Goal: Information Seeking & Learning: Learn about a topic

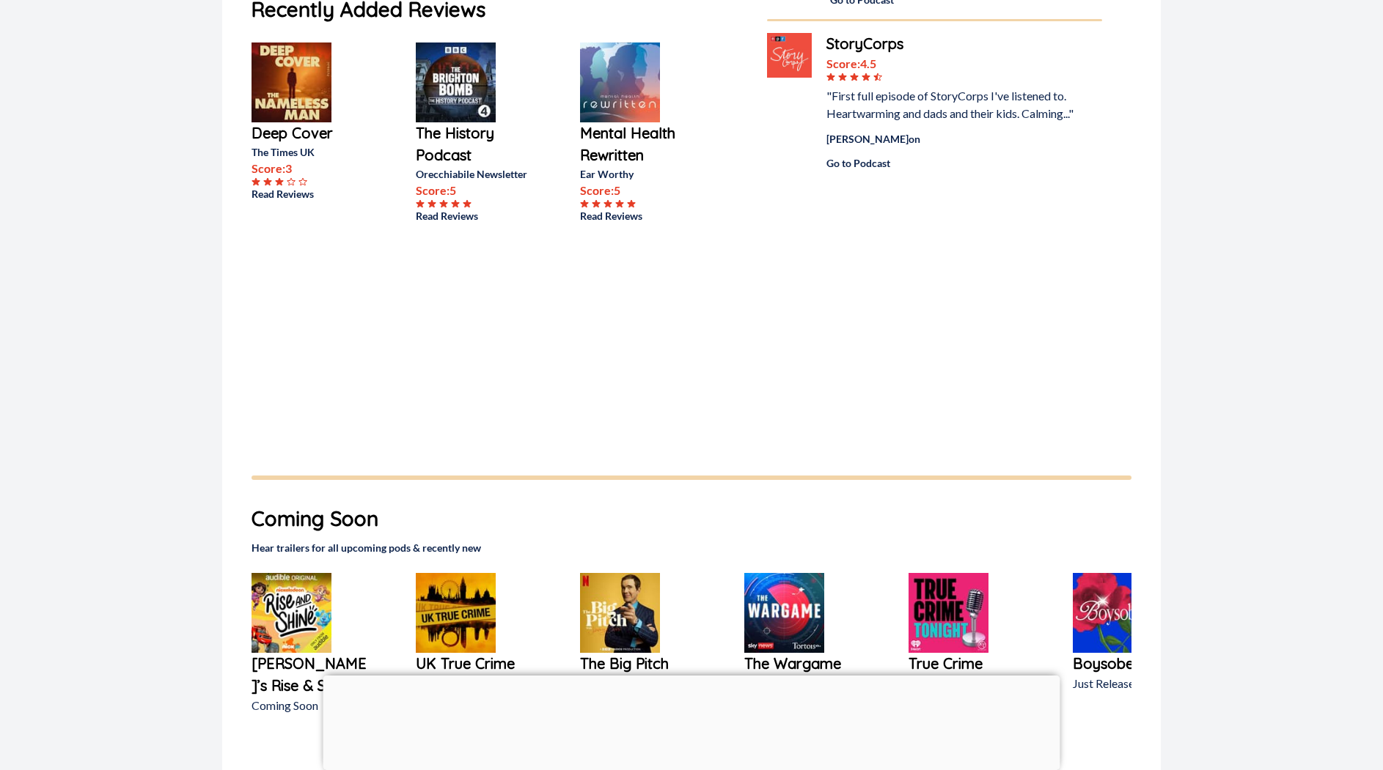
scroll to position [53, 0]
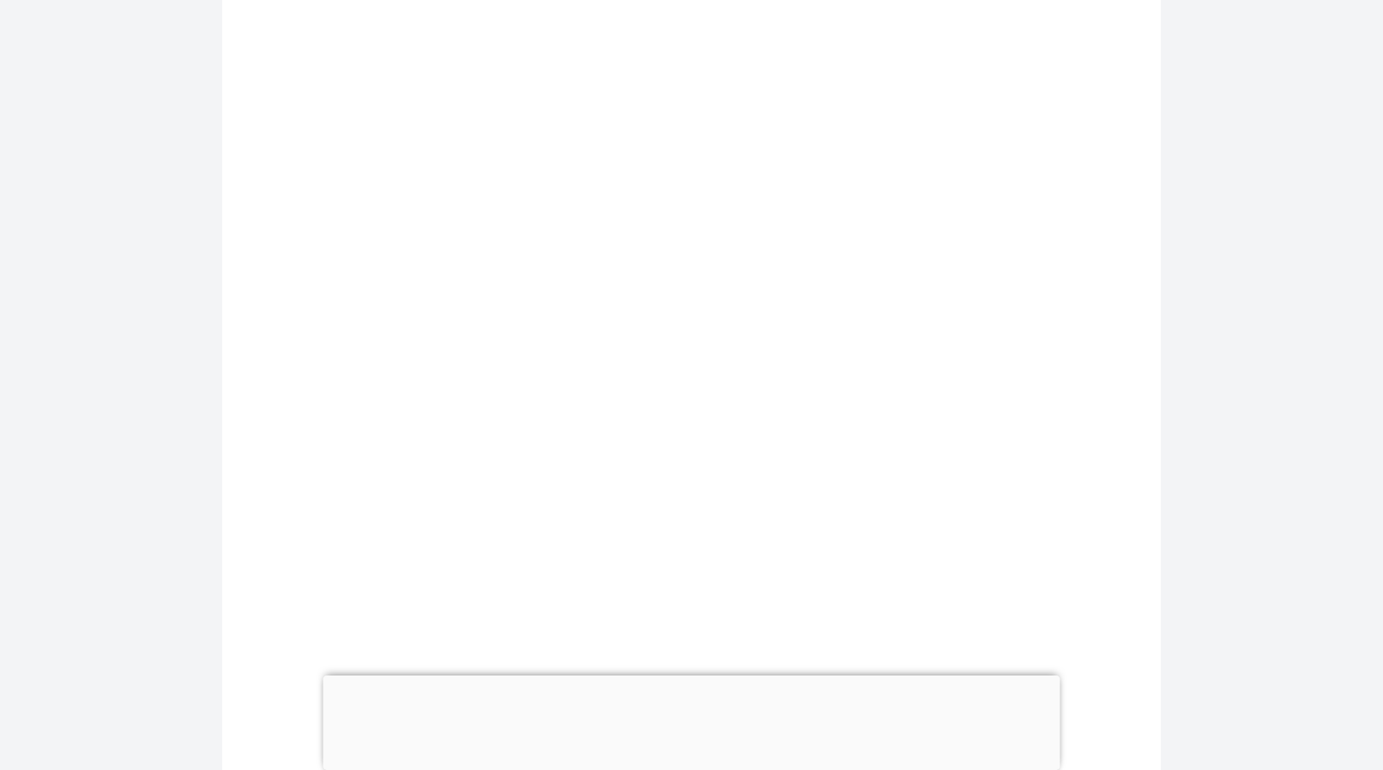
scroll to position [810, 0]
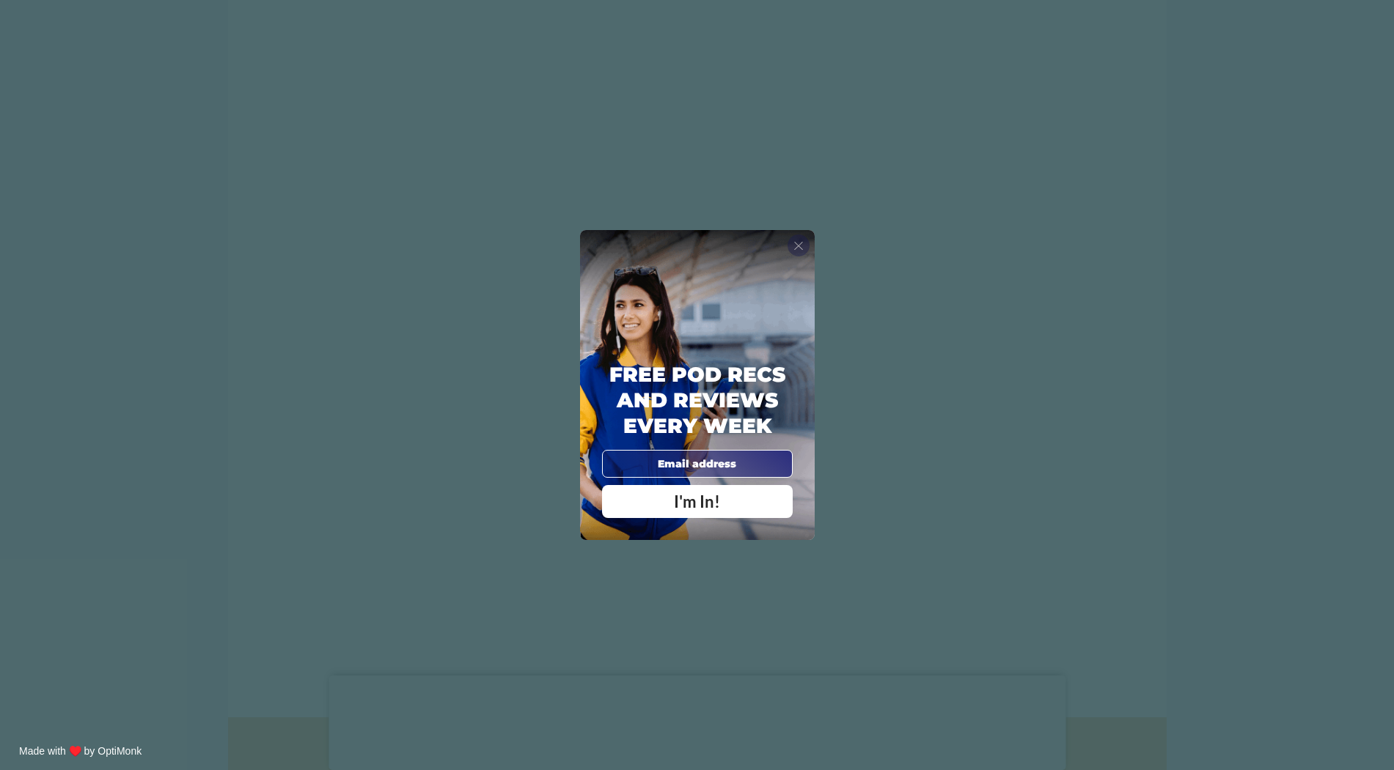
click at [795, 241] on span "X" at bounding box center [798, 245] width 10 height 15
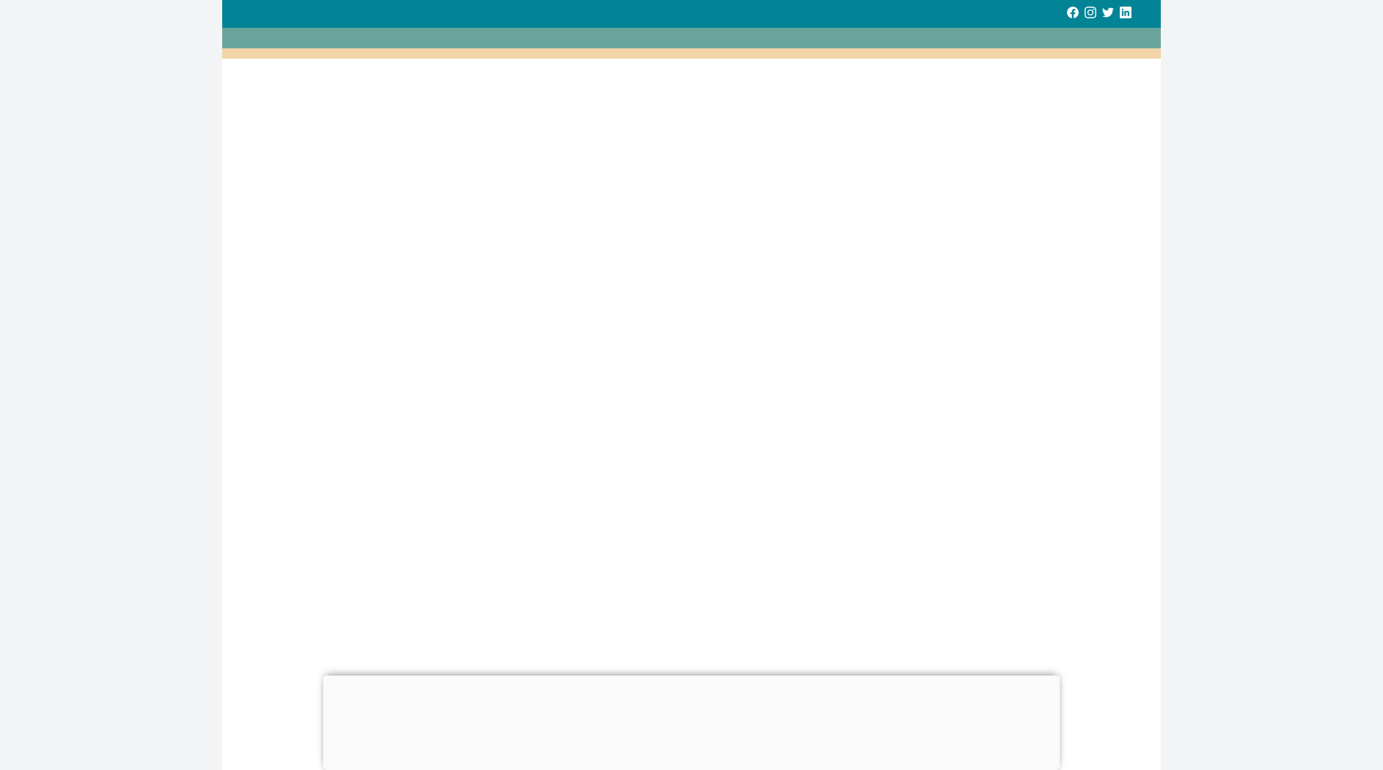
scroll to position [0, 0]
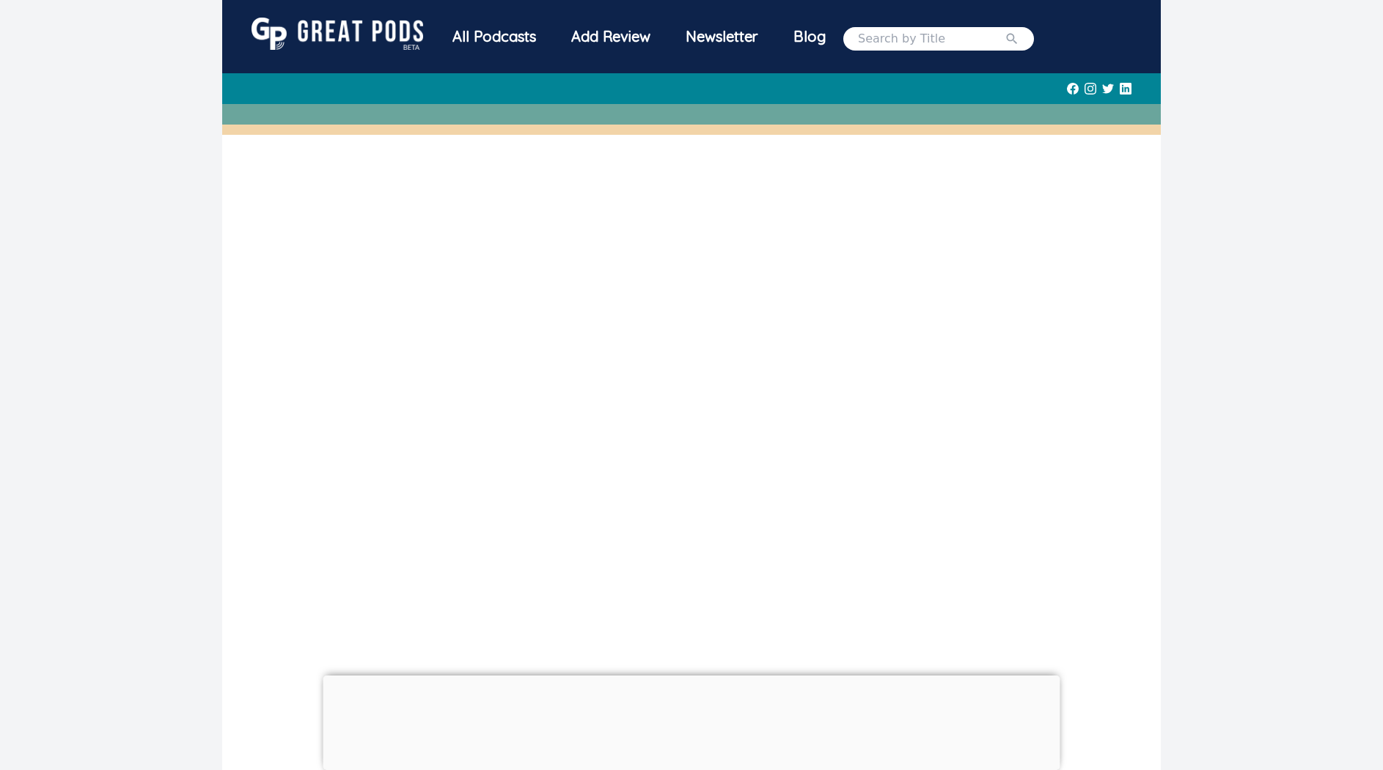
click at [942, 48] on input "search" at bounding box center [931, 39] width 147 height 18
type input "The Art of Imperfect Adulting"
click at [1004, 30] on button "submit" at bounding box center [1011, 39] width 15 height 18
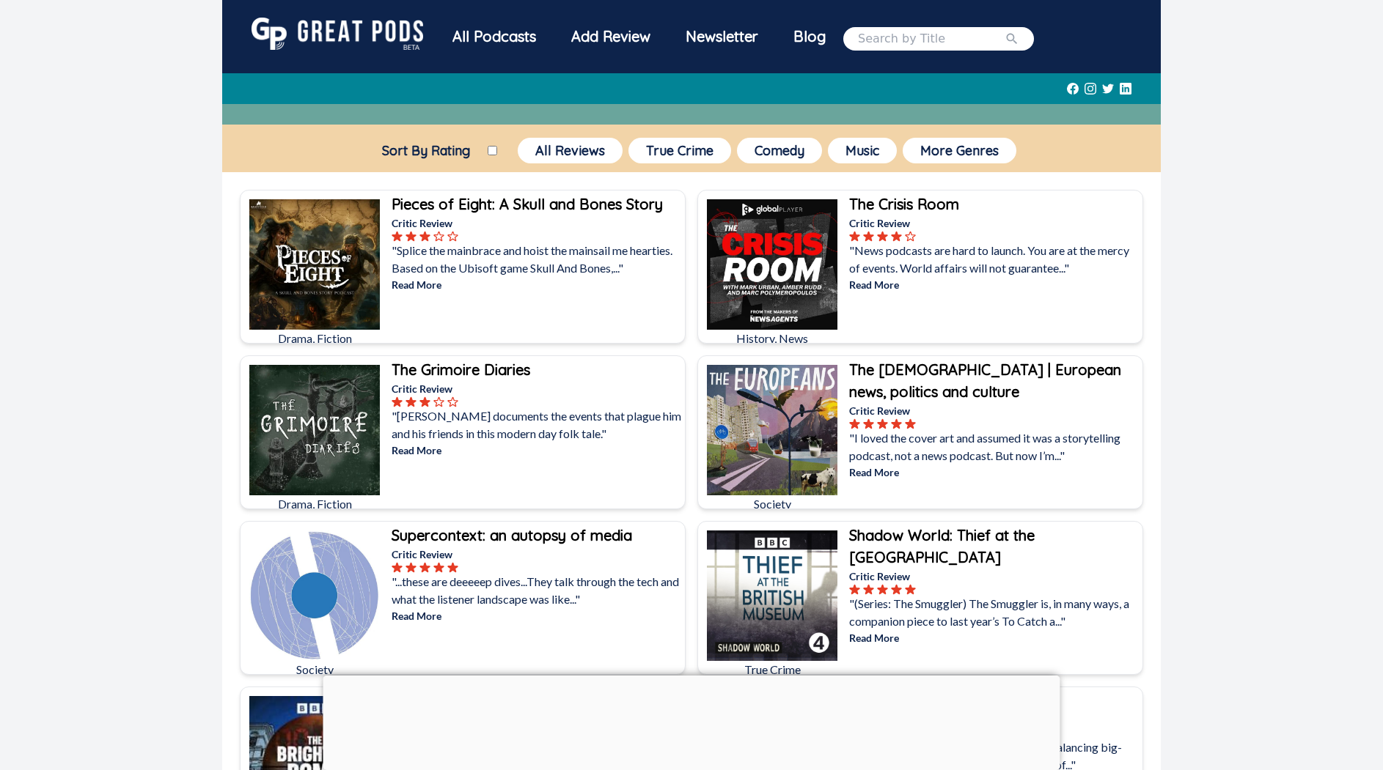
click at [435, 56] on div "All Podcasts" at bounding box center [494, 37] width 119 height 38
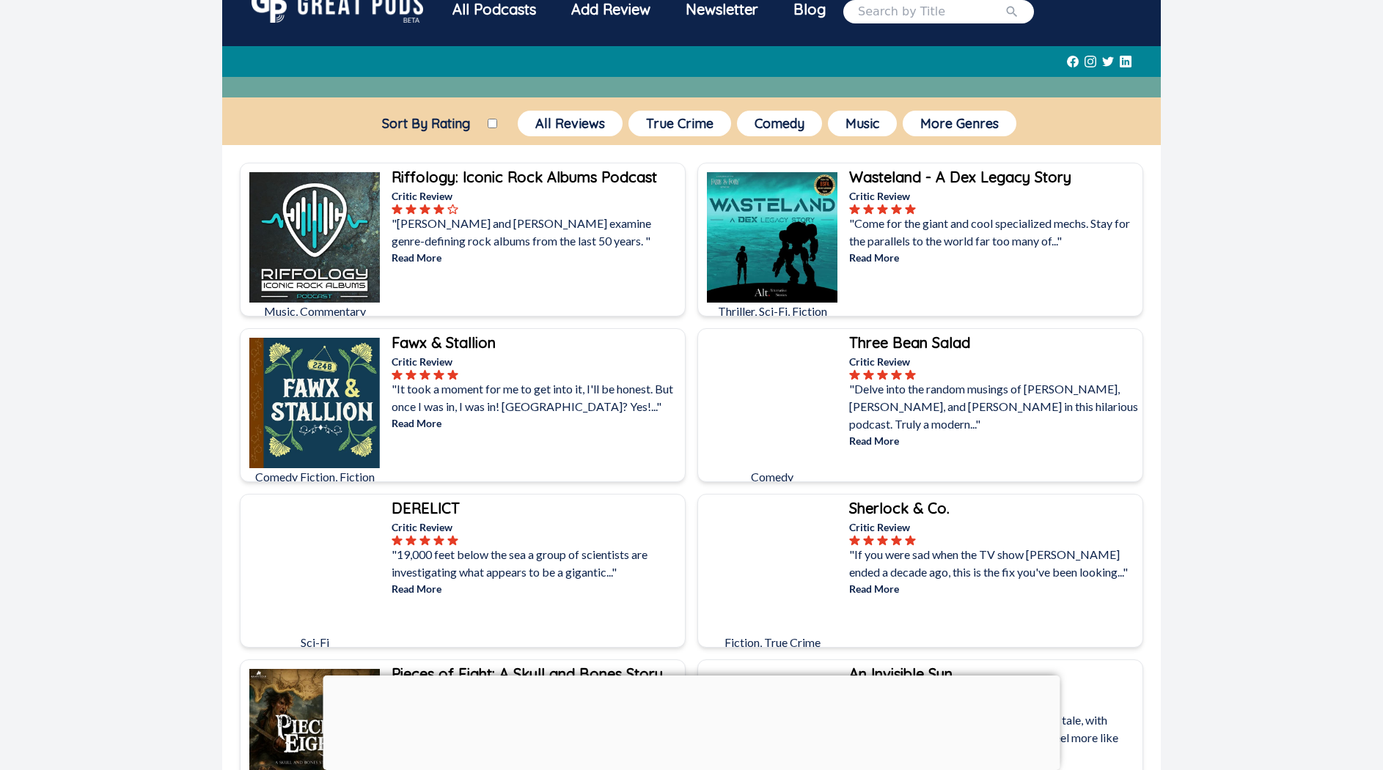
scroll to position [37, 0]
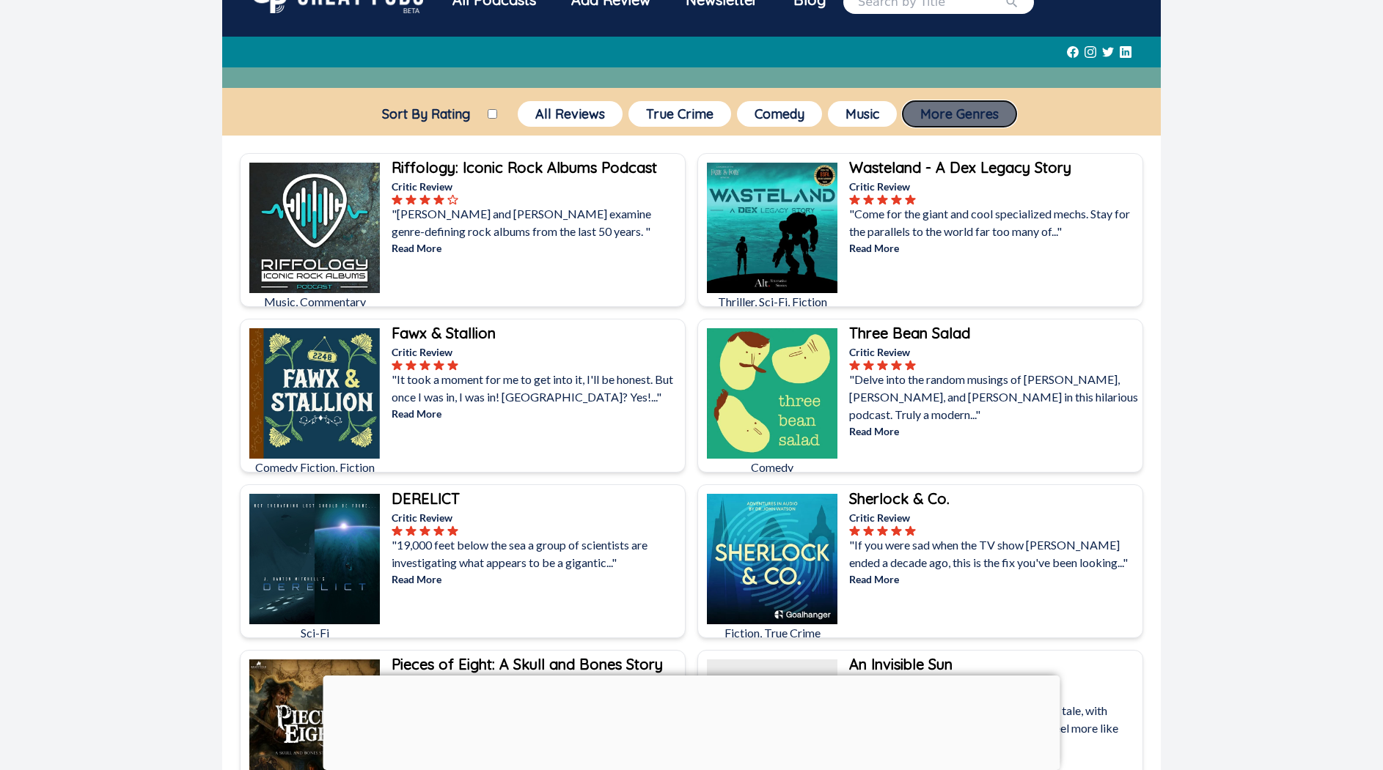
click at [988, 127] on button "More Genres" at bounding box center [959, 114] width 114 height 26
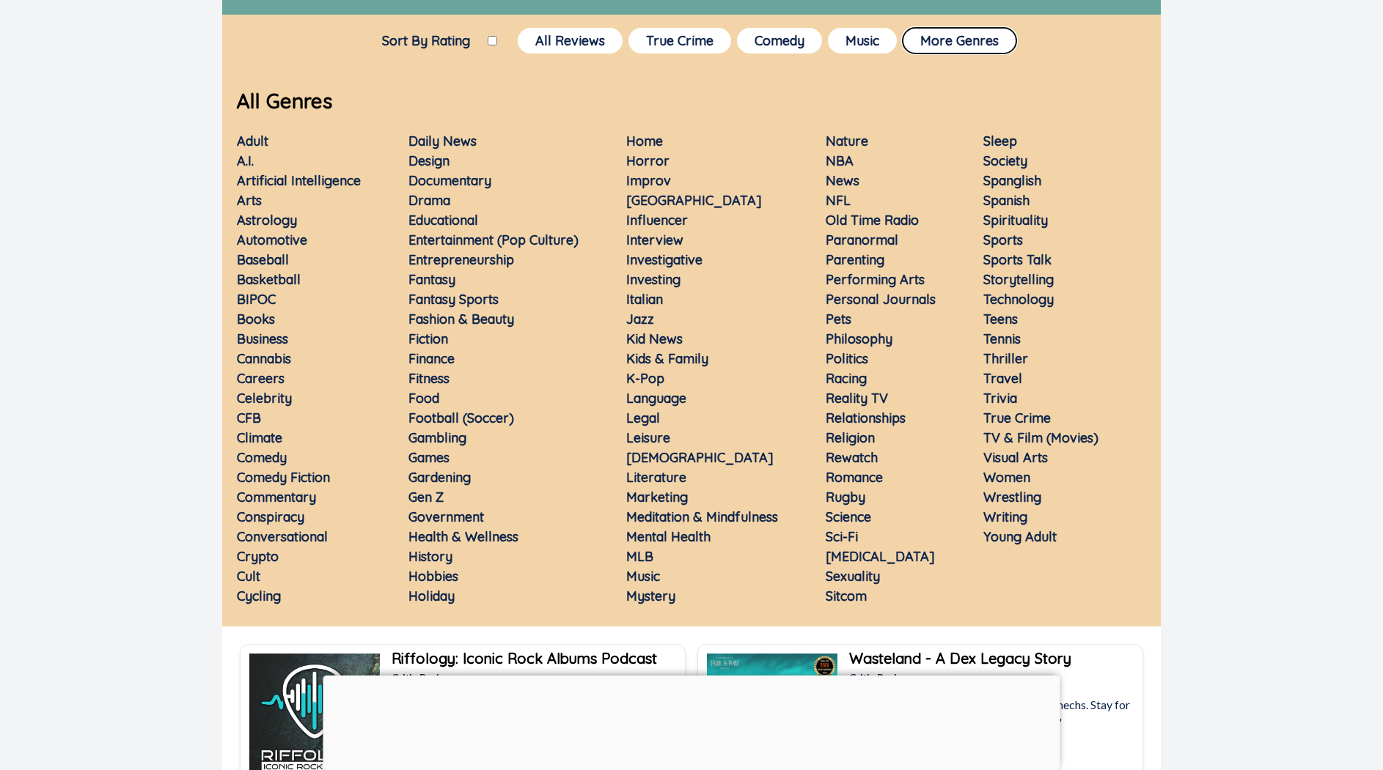
scroll to position [225, 0]
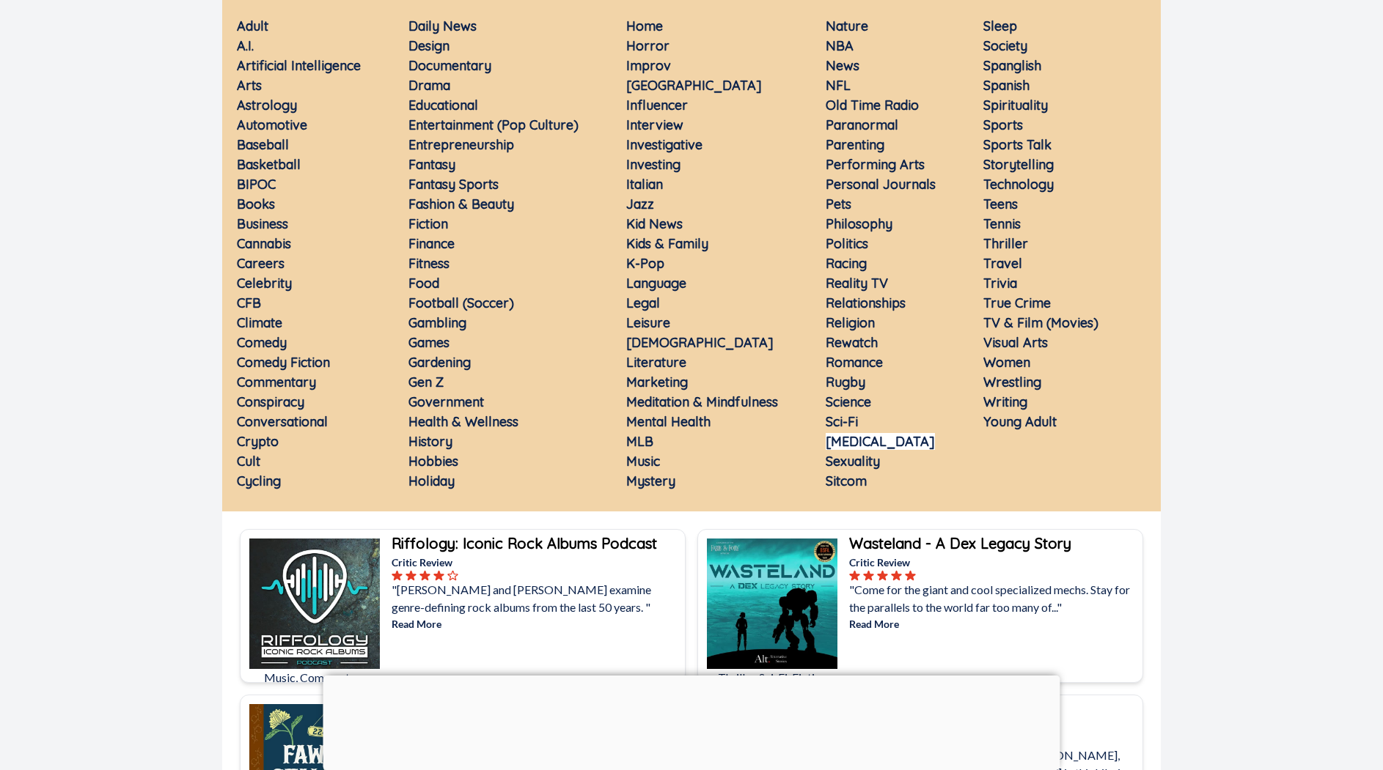
click at [902, 450] on link "Self-improvement" at bounding box center [879, 441] width 109 height 17
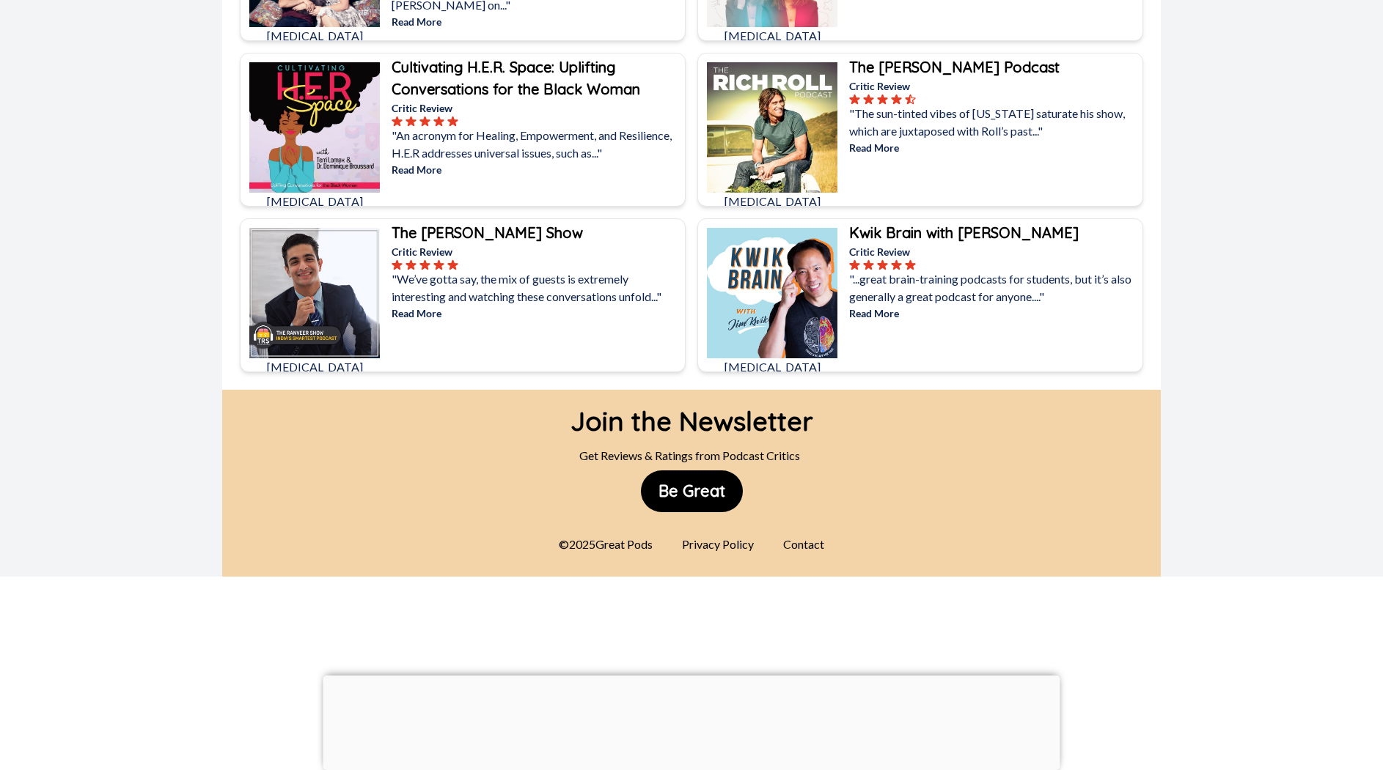
scroll to position [4021, 0]
click at [703, 471] on button "Be Great" at bounding box center [692, 492] width 102 height 42
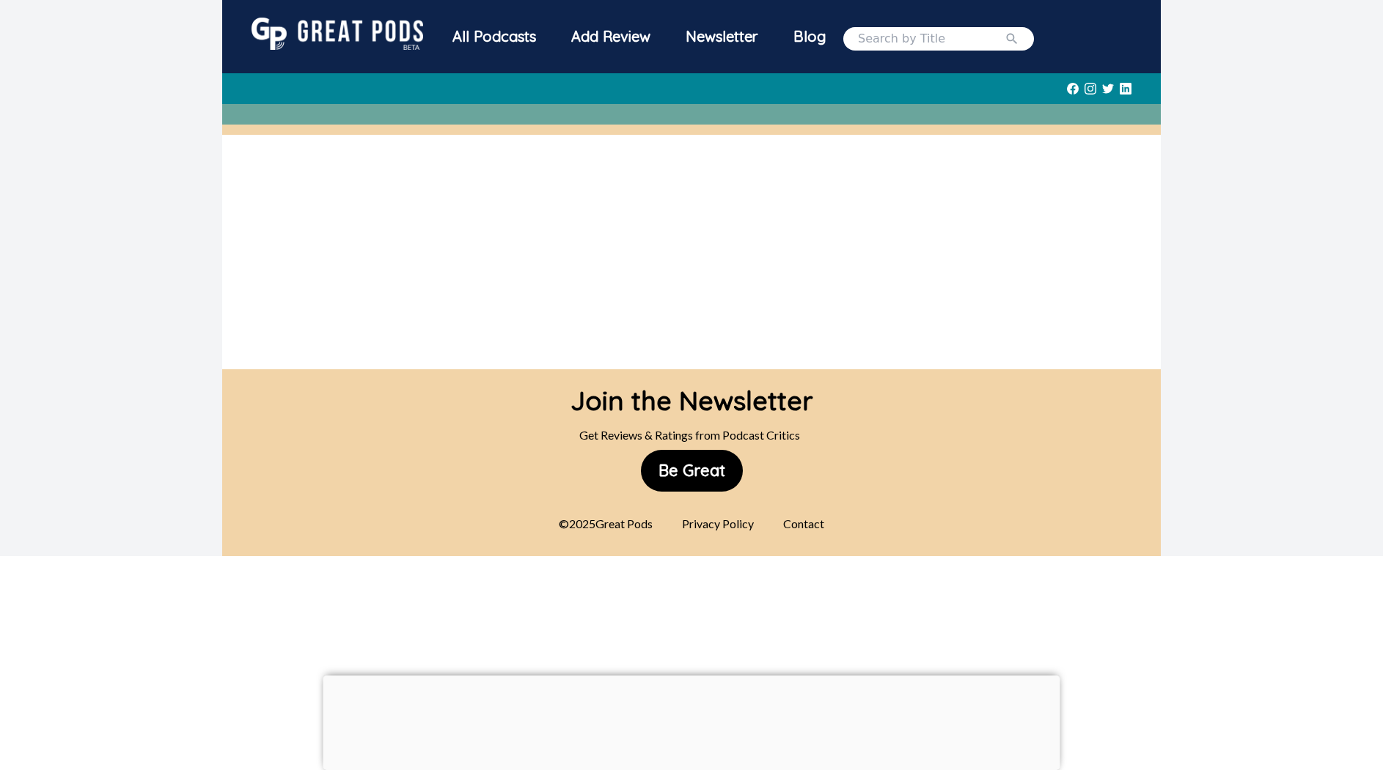
click at [435, 56] on div "All Podcasts" at bounding box center [494, 37] width 119 height 38
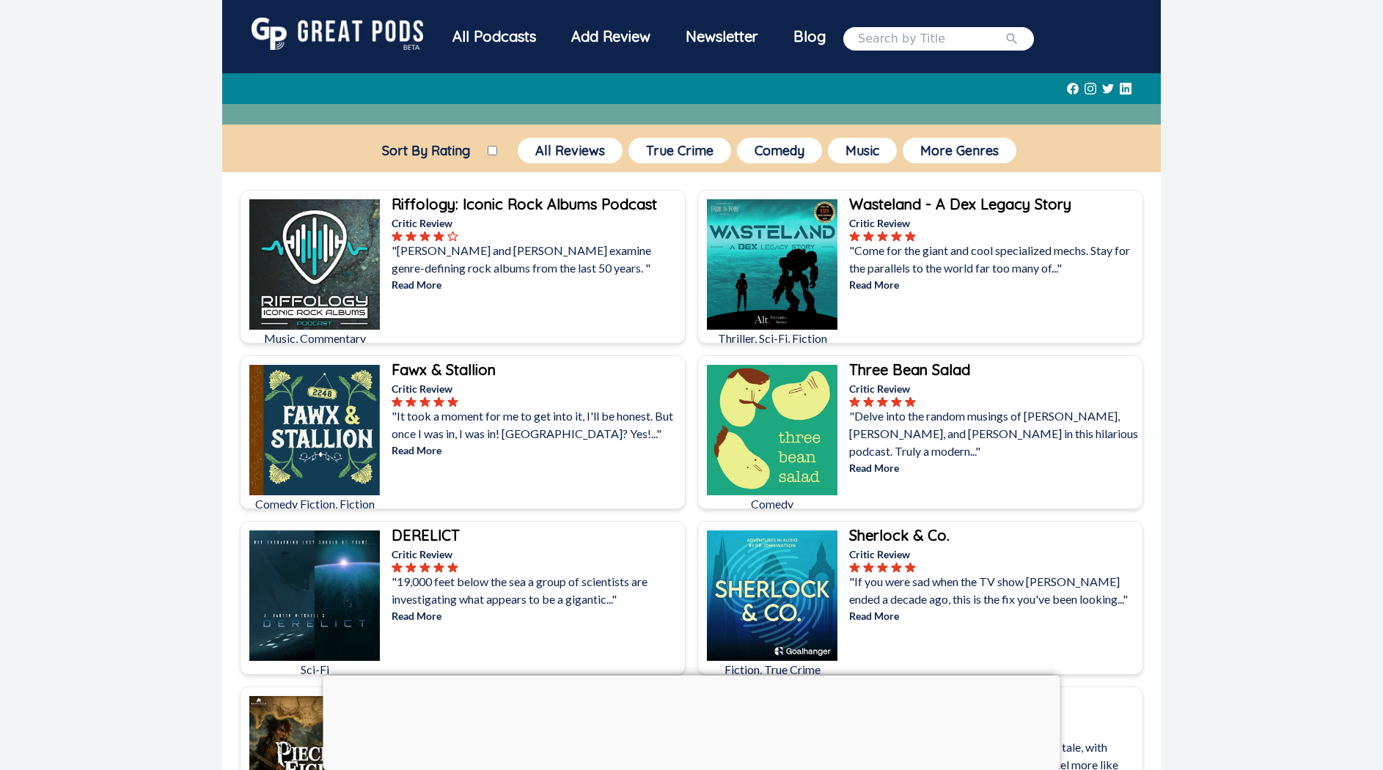
click at [912, 48] on input "search" at bounding box center [931, 39] width 147 height 18
click at [980, 163] on button "More Genres" at bounding box center [959, 151] width 114 height 26
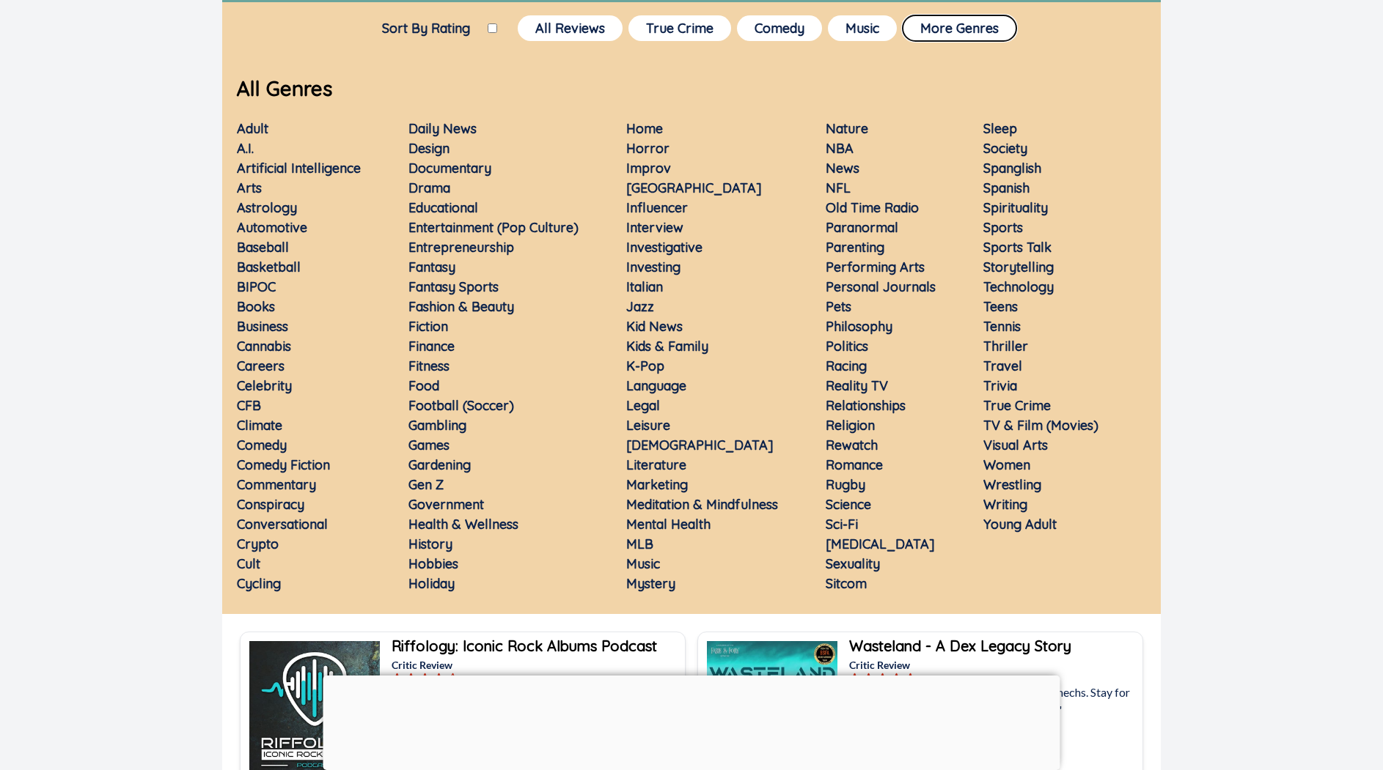
scroll to position [132, 0]
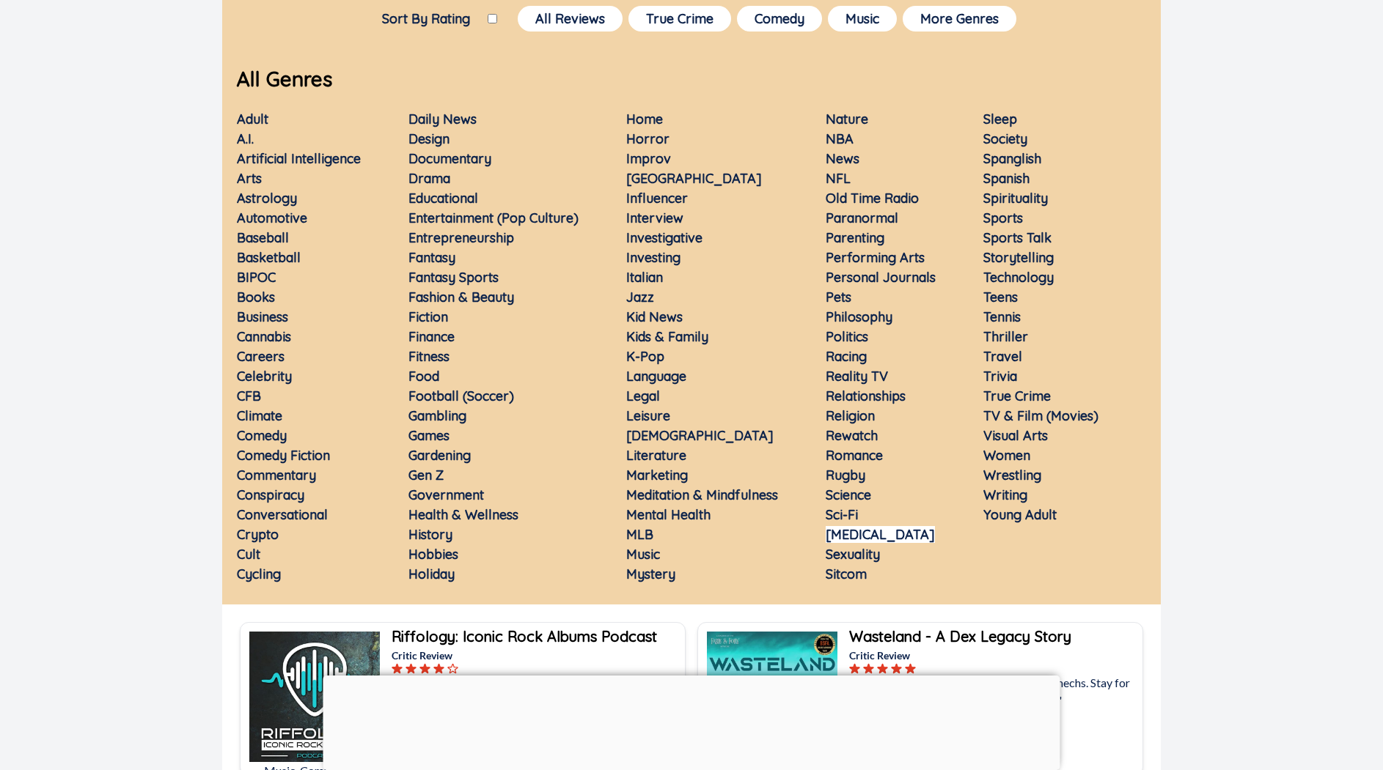
click at [913, 543] on link "Self-improvement" at bounding box center [879, 534] width 109 height 17
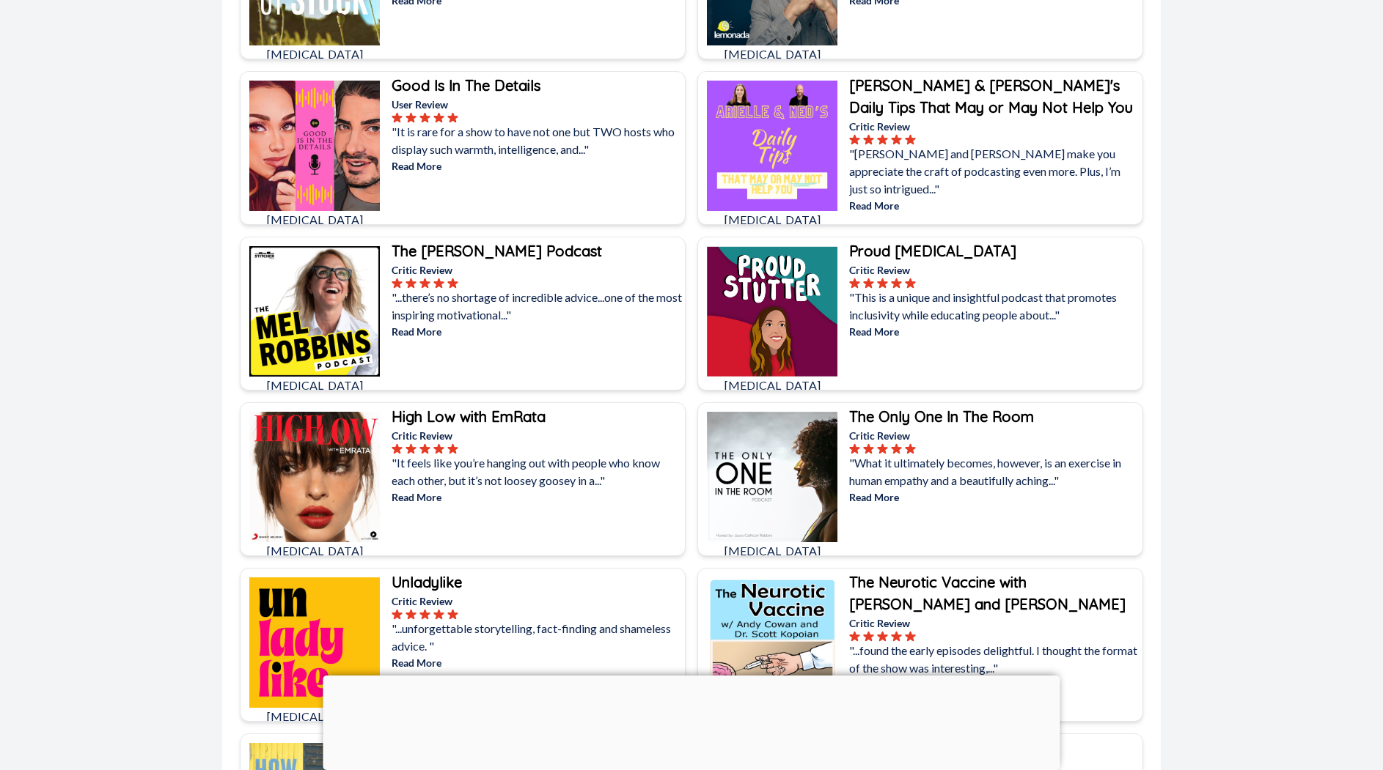
scroll to position [625, 0]
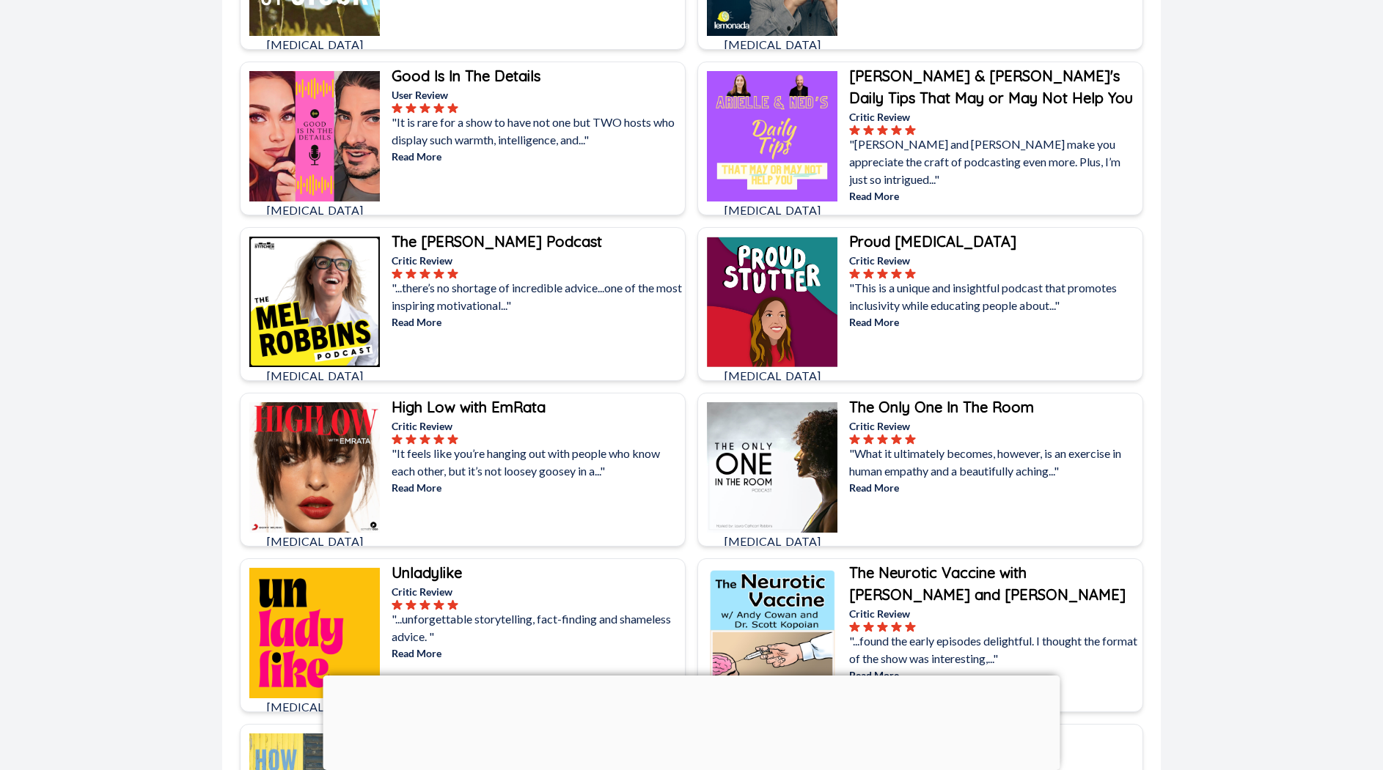
click at [464, 149] on p ""It is rare for a show to have not one but TWO hosts who display such warmth, i…" at bounding box center [536, 131] width 290 height 35
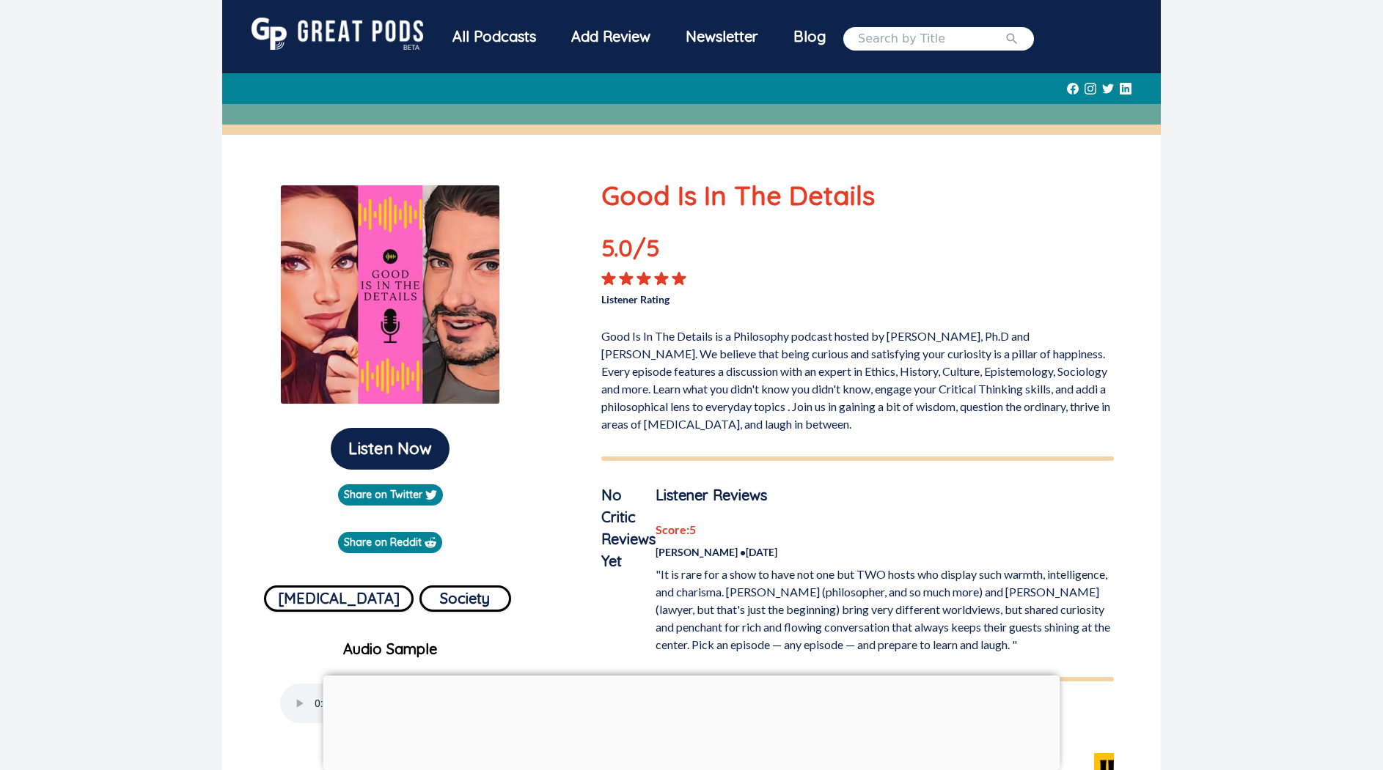
click at [858, 48] on input "search" at bounding box center [931, 39] width 147 height 18
type input "feminist founders"
click at [1004, 30] on button "submit" at bounding box center [1011, 39] width 15 height 18
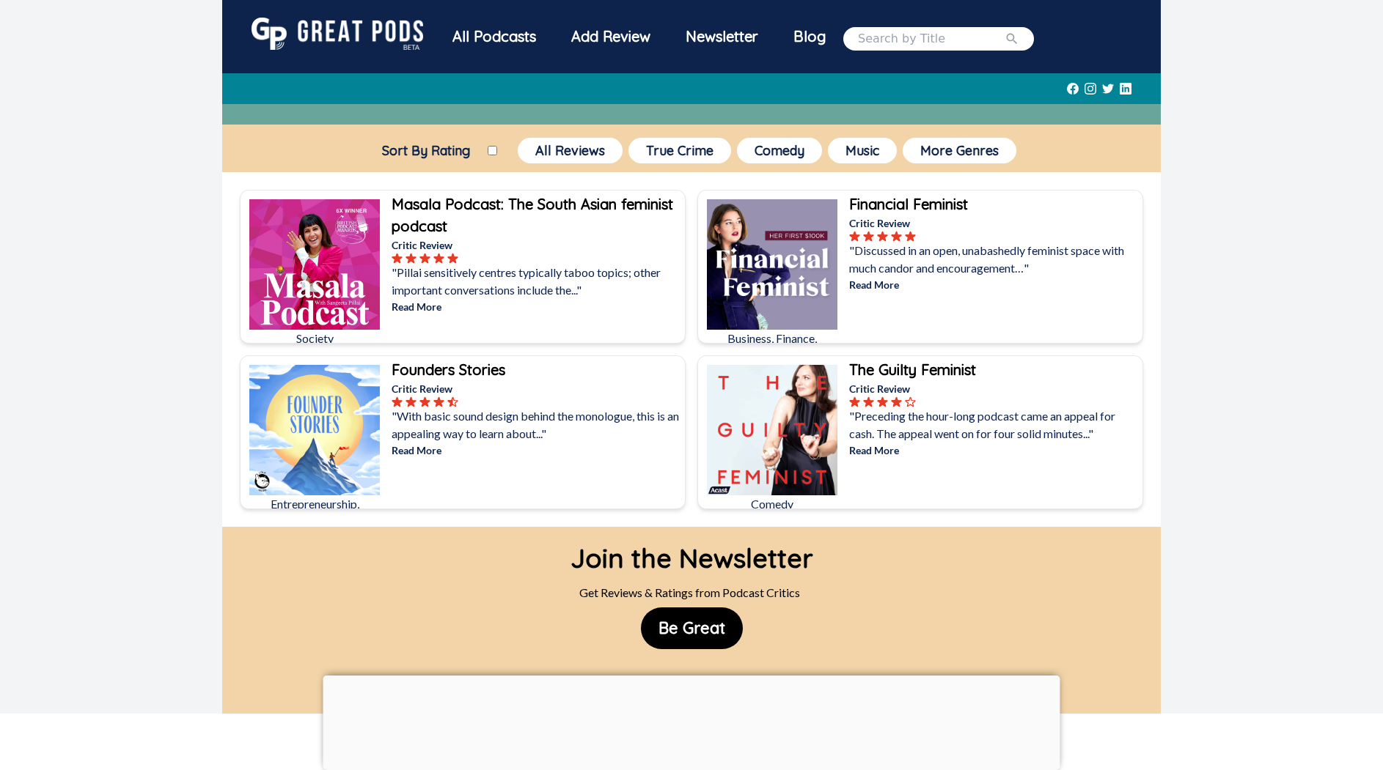
click at [858, 48] on input "search" at bounding box center [931, 39] width 147 height 18
click at [982, 163] on button "More Genres" at bounding box center [959, 151] width 114 height 26
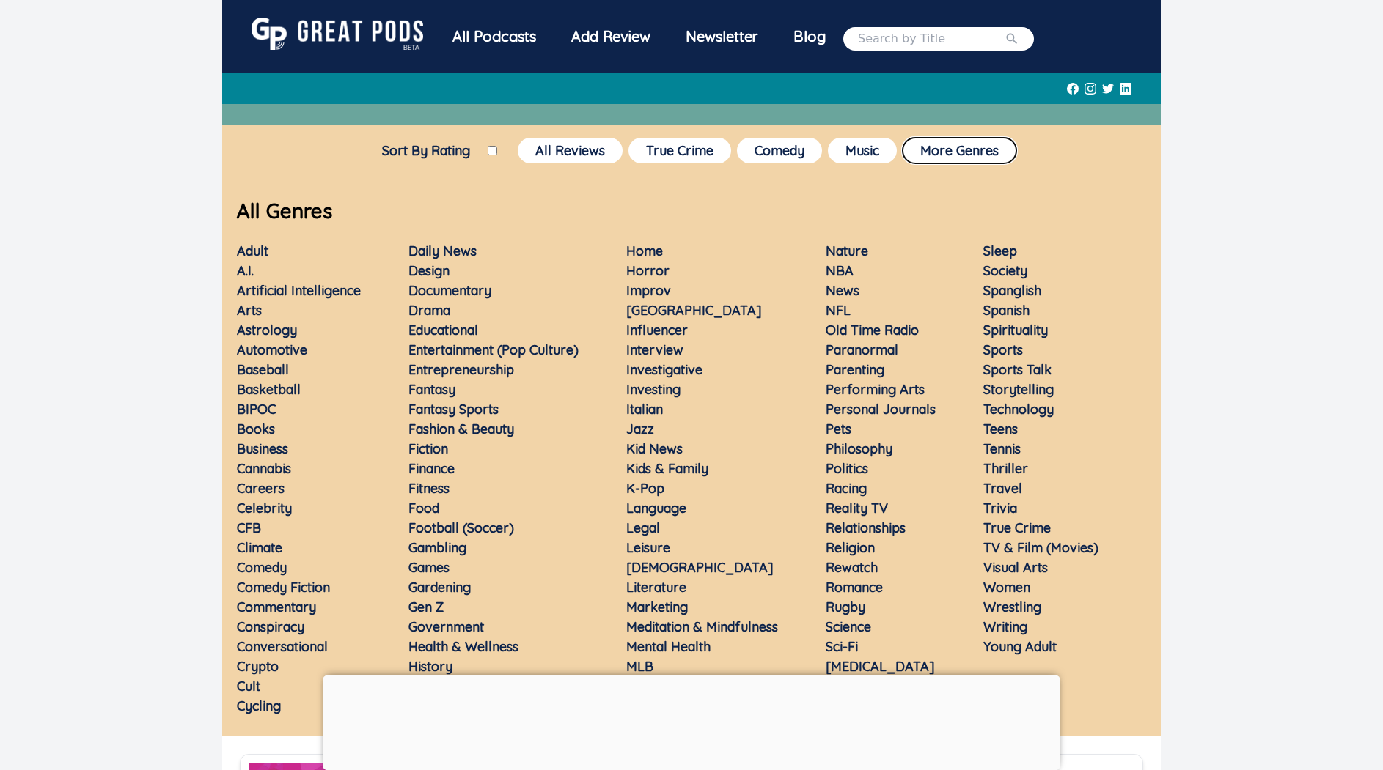
scroll to position [28, 0]
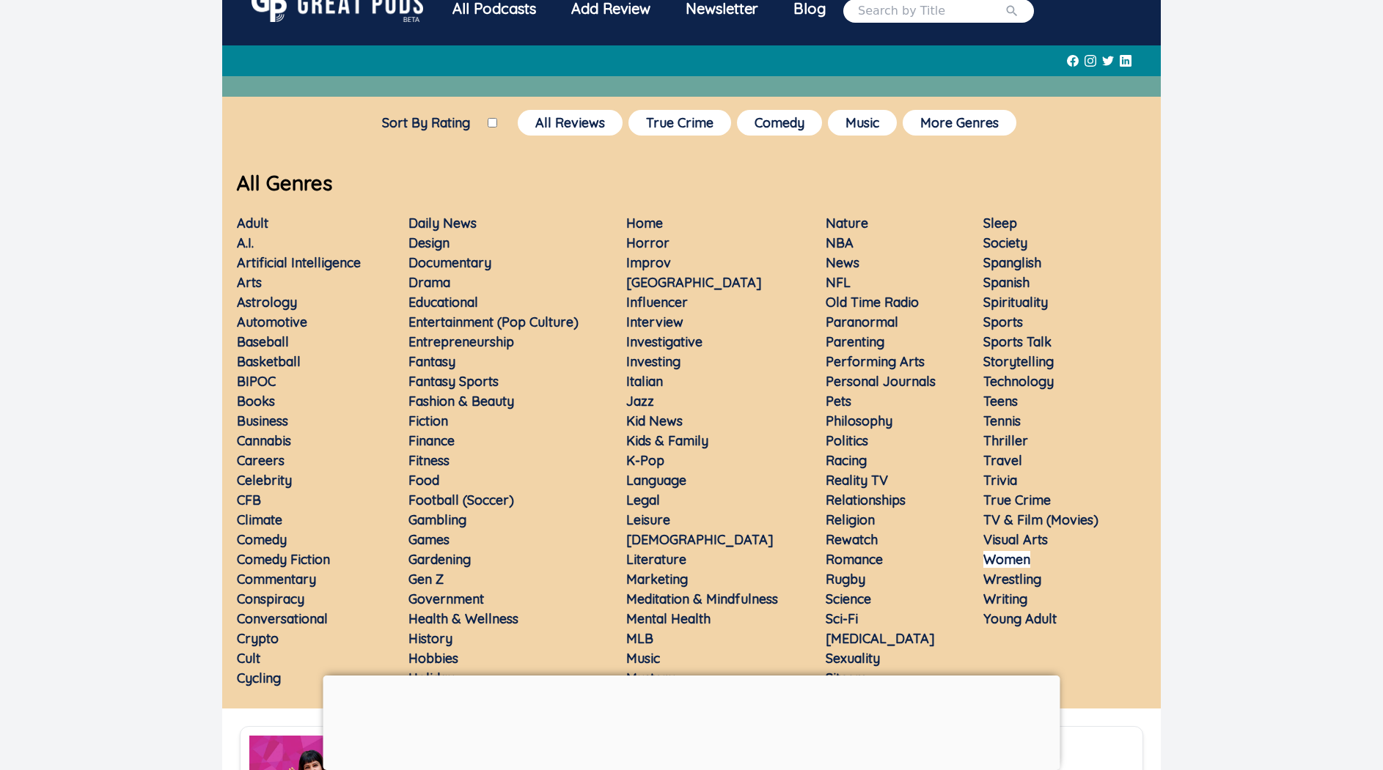
click at [1029, 568] on link "Women" at bounding box center [1006, 559] width 47 height 17
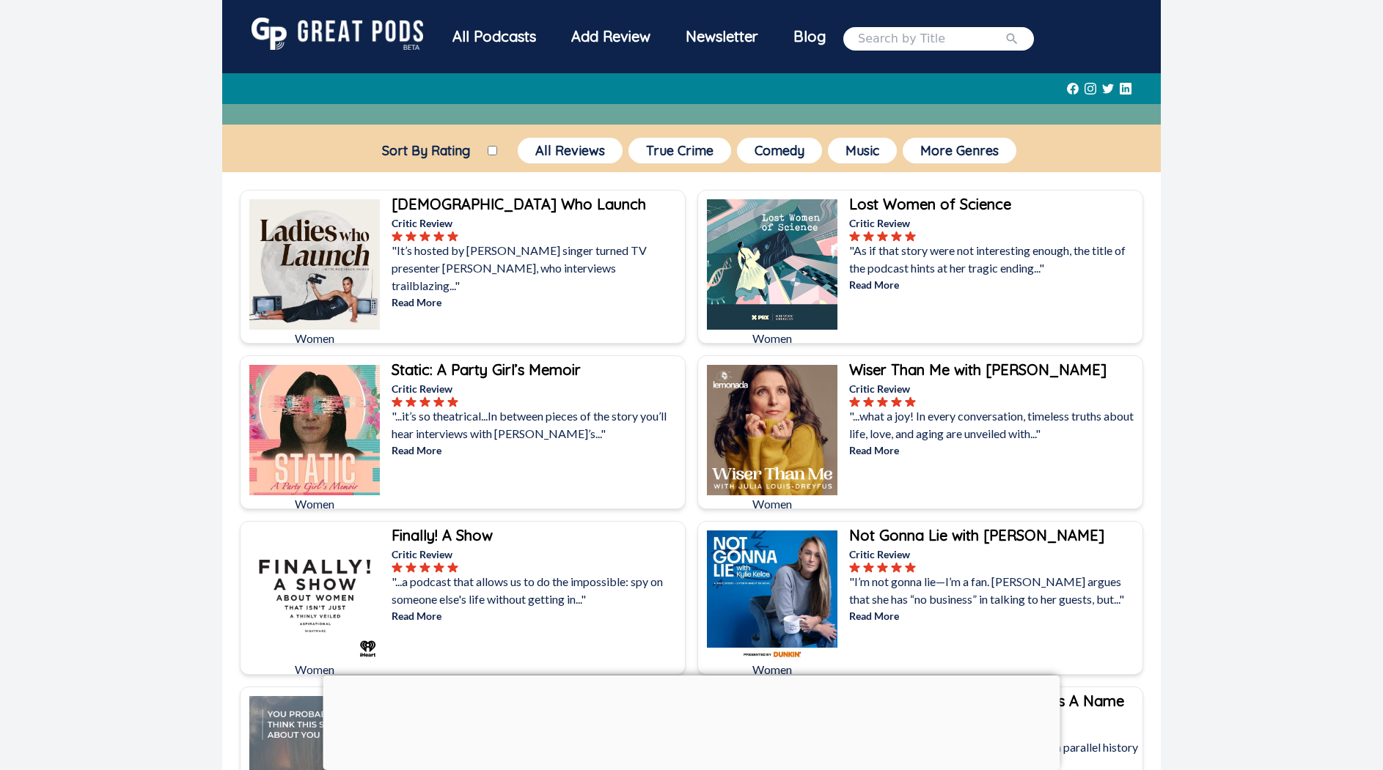
click at [668, 56] on div "Newsletter" at bounding box center [722, 37] width 108 height 38
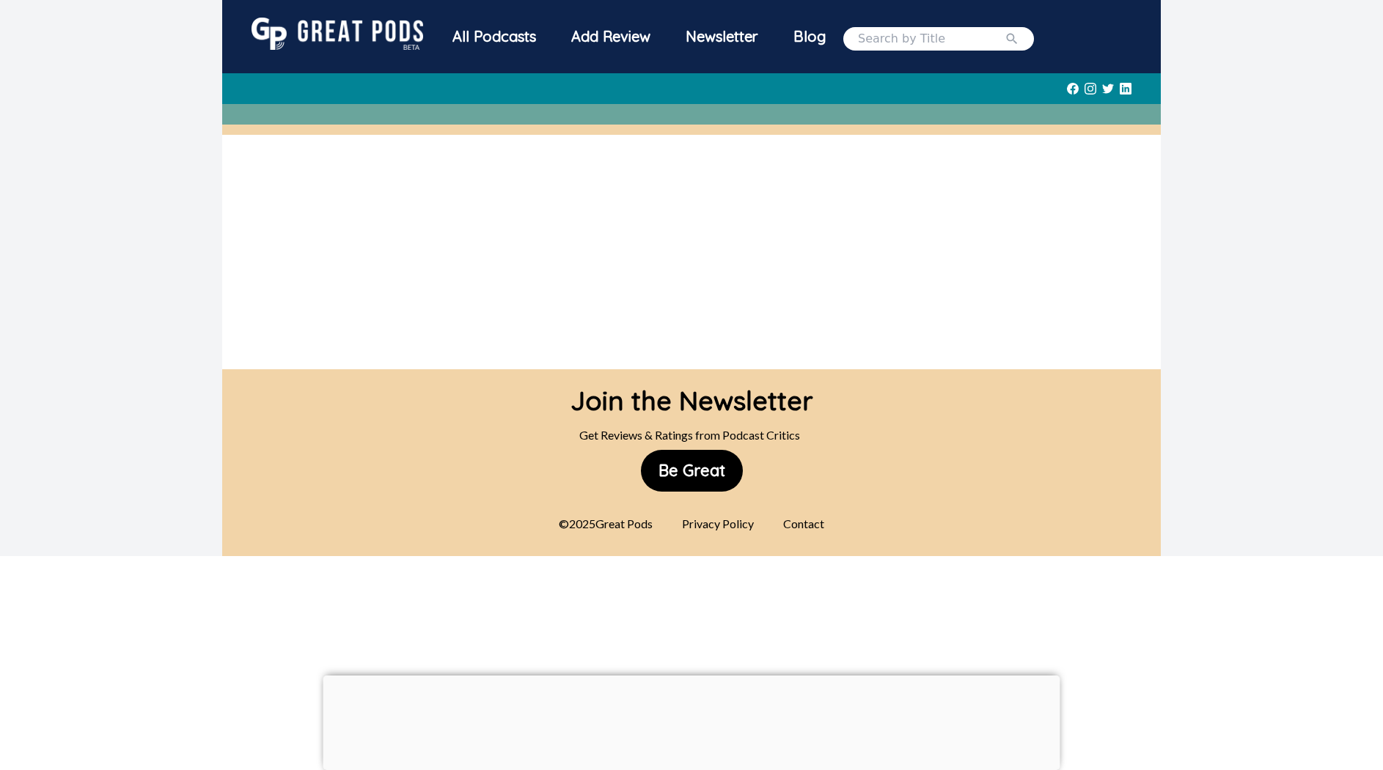
click at [776, 56] on div "Blog" at bounding box center [809, 37] width 67 height 38
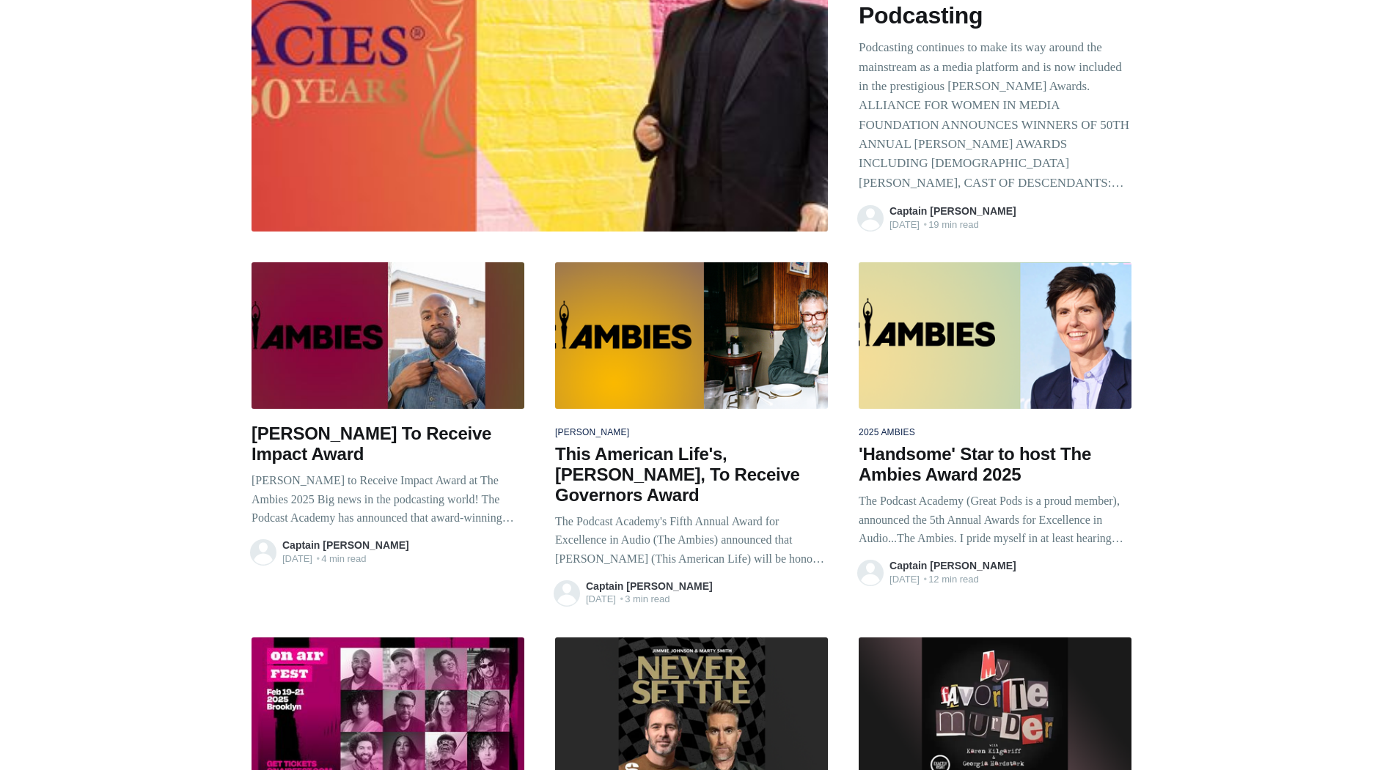
scroll to position [181, 0]
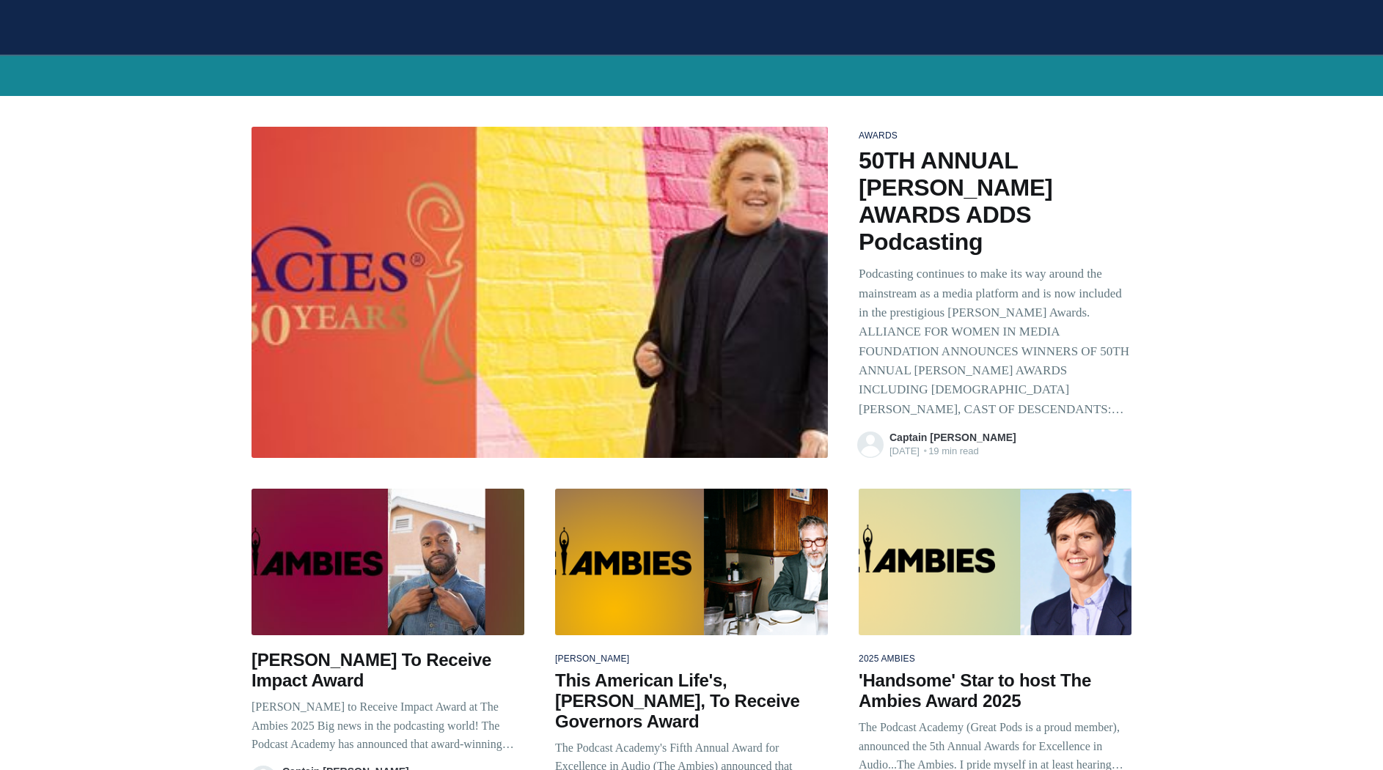
click at [943, 443] on link "Captain Ron" at bounding box center [952, 438] width 127 height 12
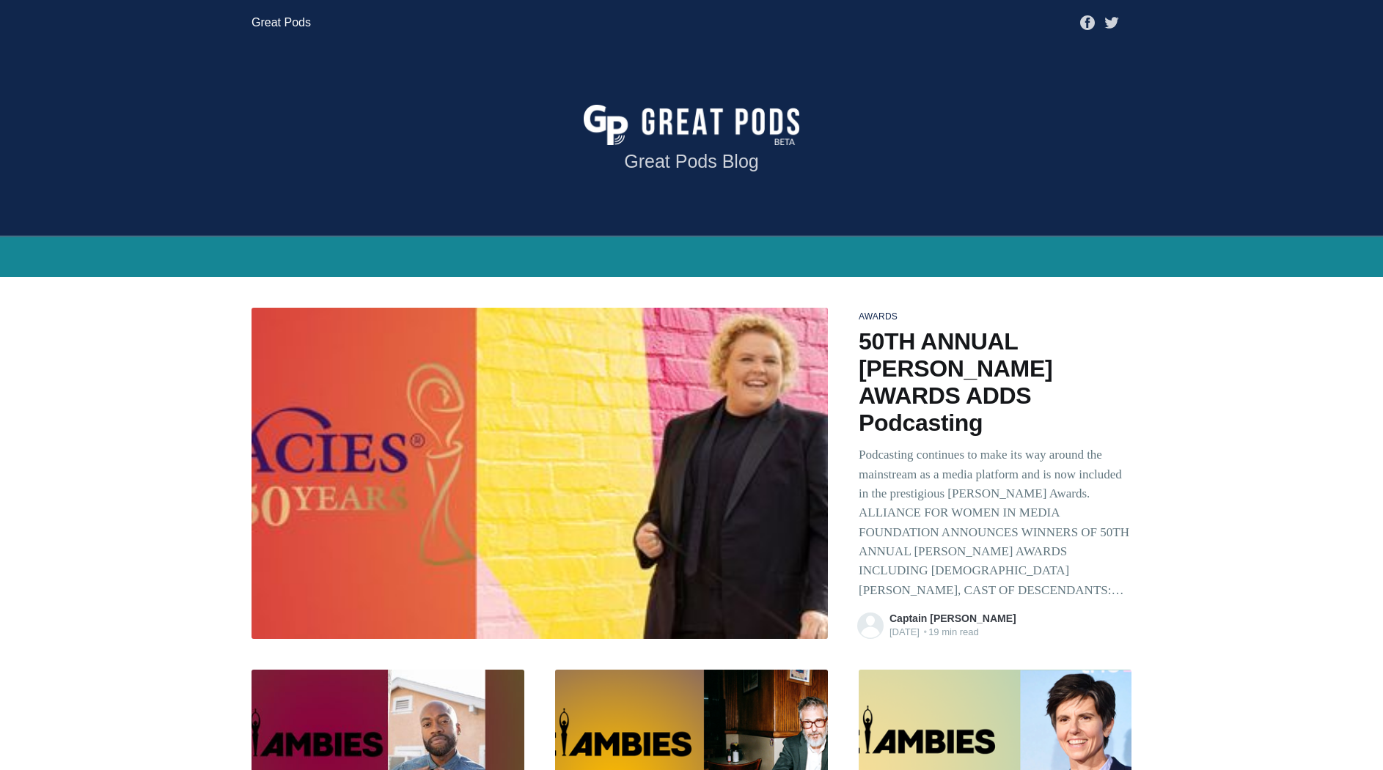
click at [280, 26] on link "Great Pods" at bounding box center [280, 23] width 59 height 26
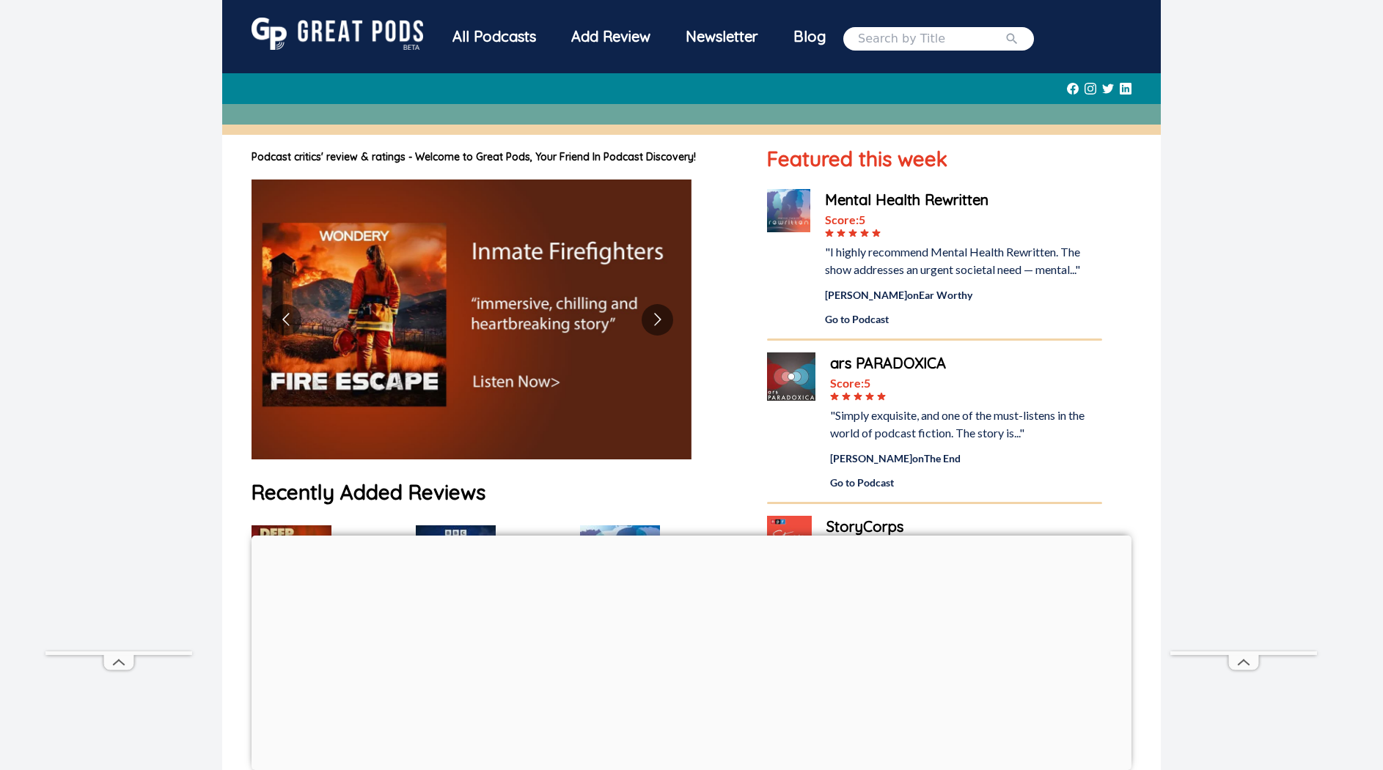
click at [553, 56] on div "Add Review" at bounding box center [610, 37] width 114 height 38
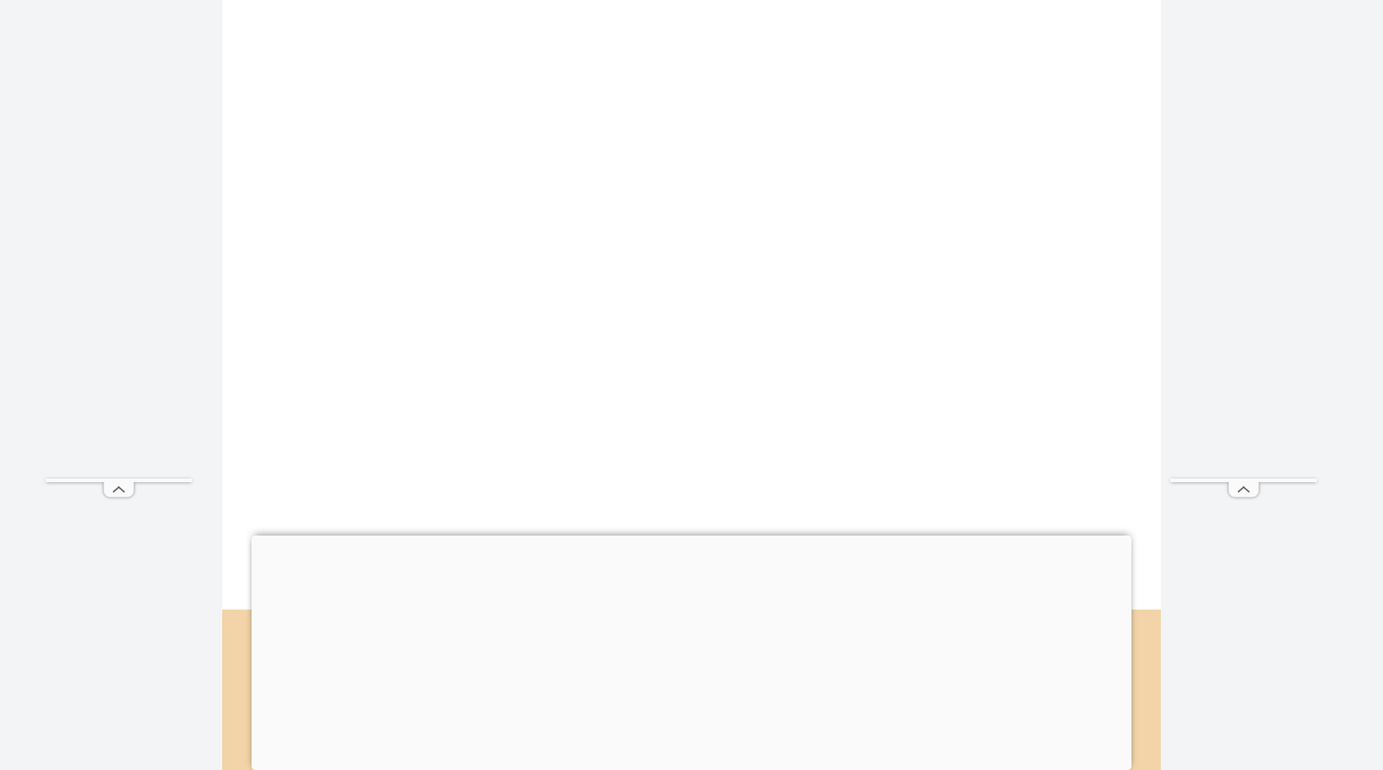
scroll to position [909, 0]
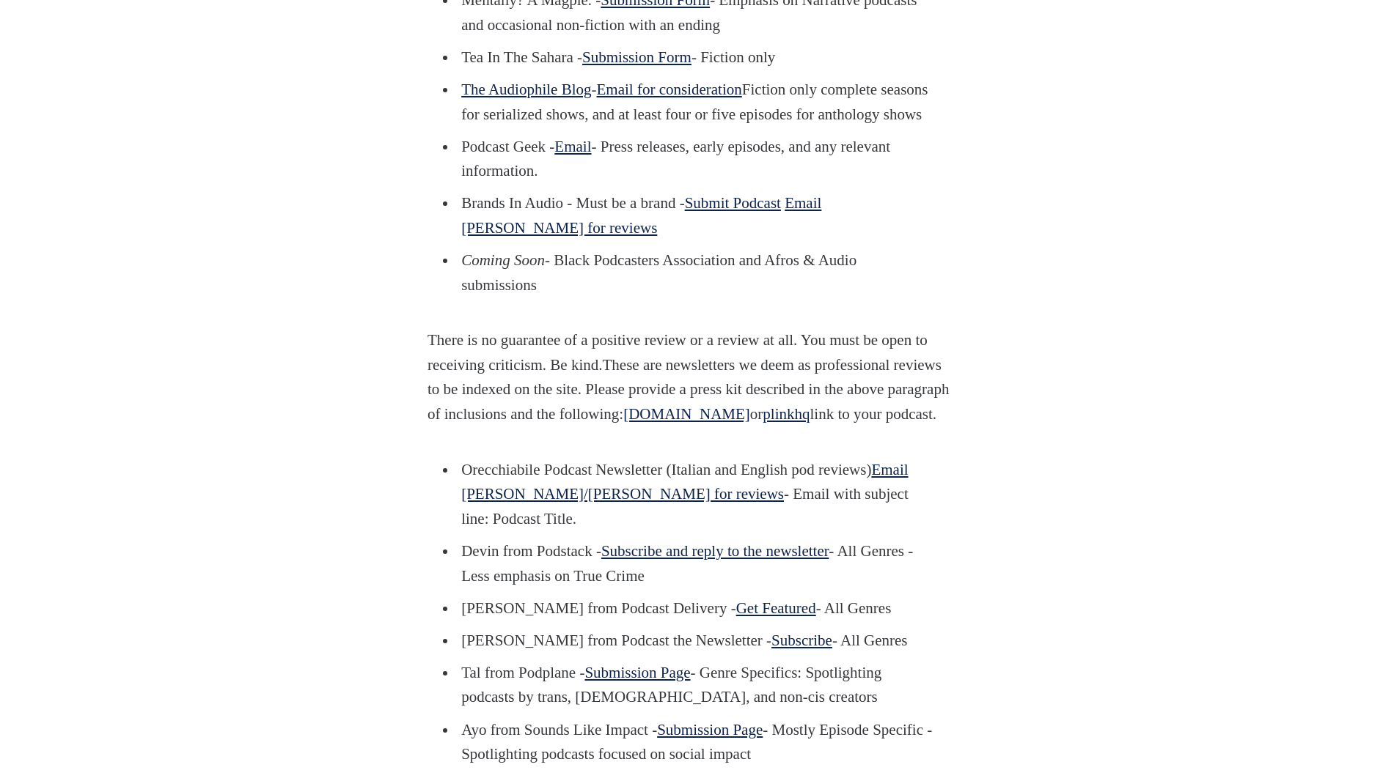
scroll to position [1332, 0]
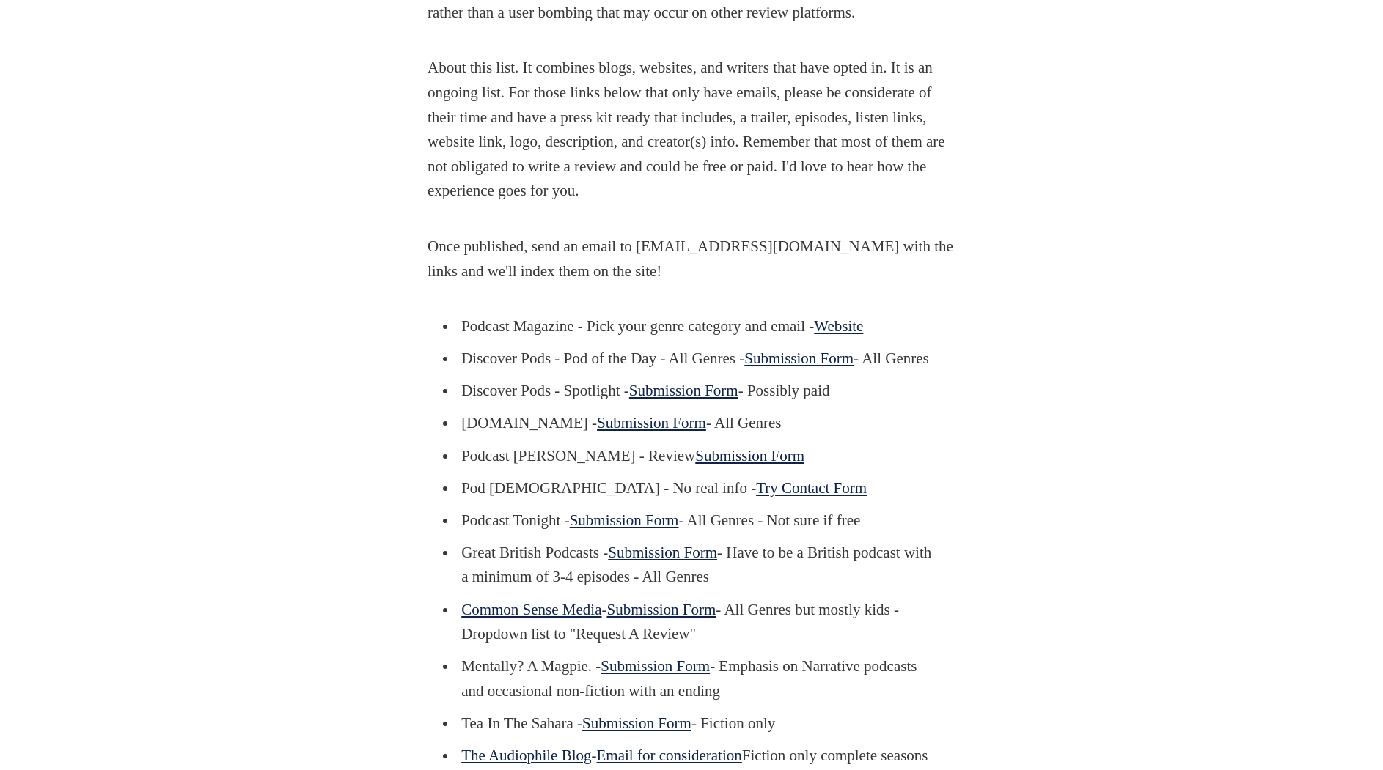
scroll to position [1193, 0]
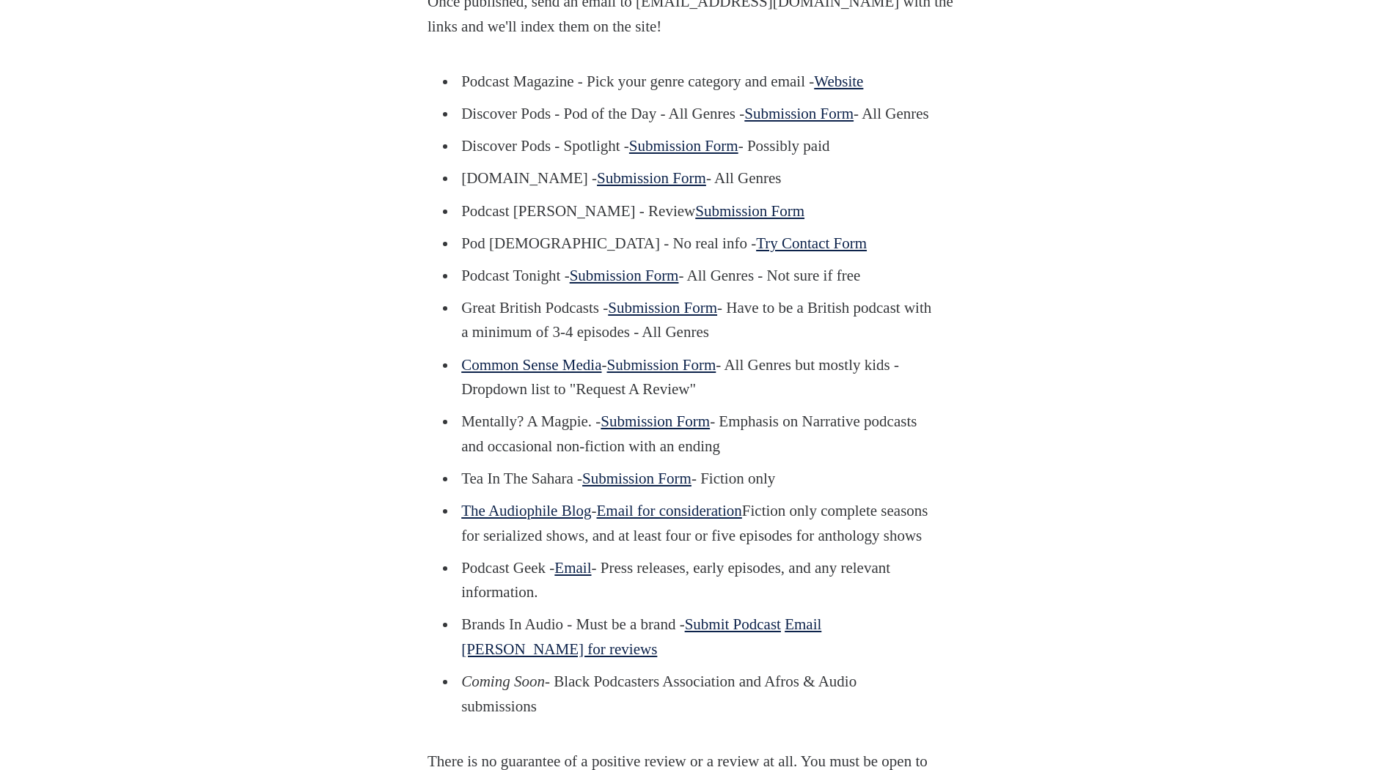
click at [744, 122] on link "Submission Form" at bounding box center [798, 114] width 109 height 18
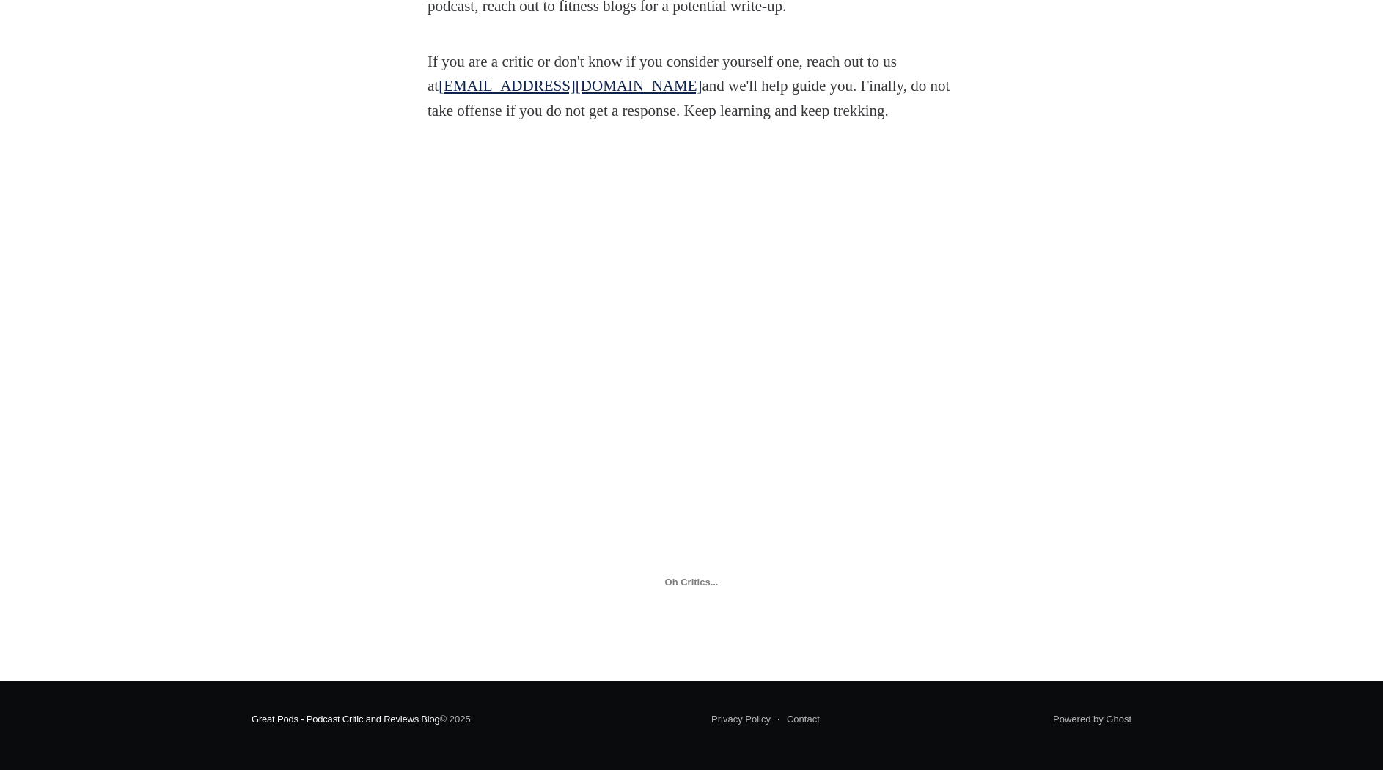
scroll to position [2316, 0]
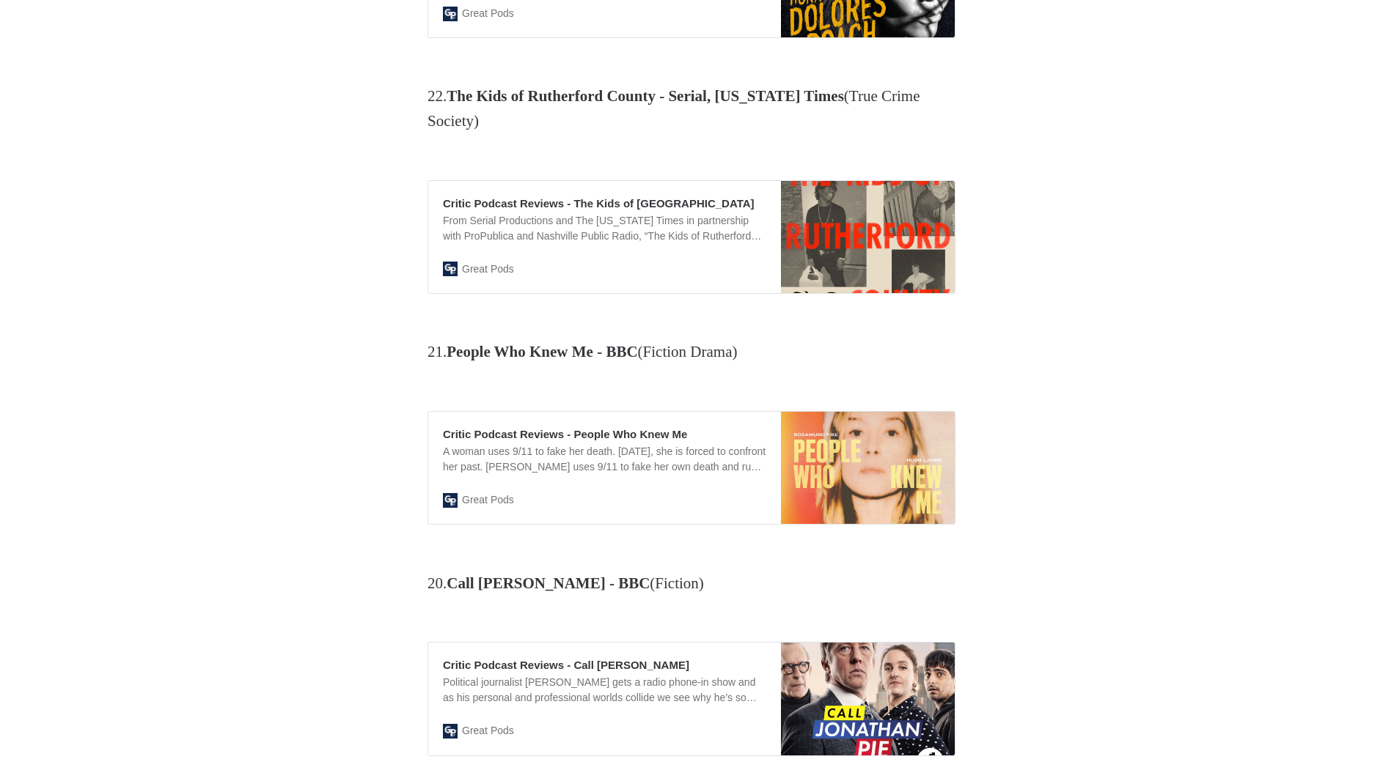
scroll to position [532, 0]
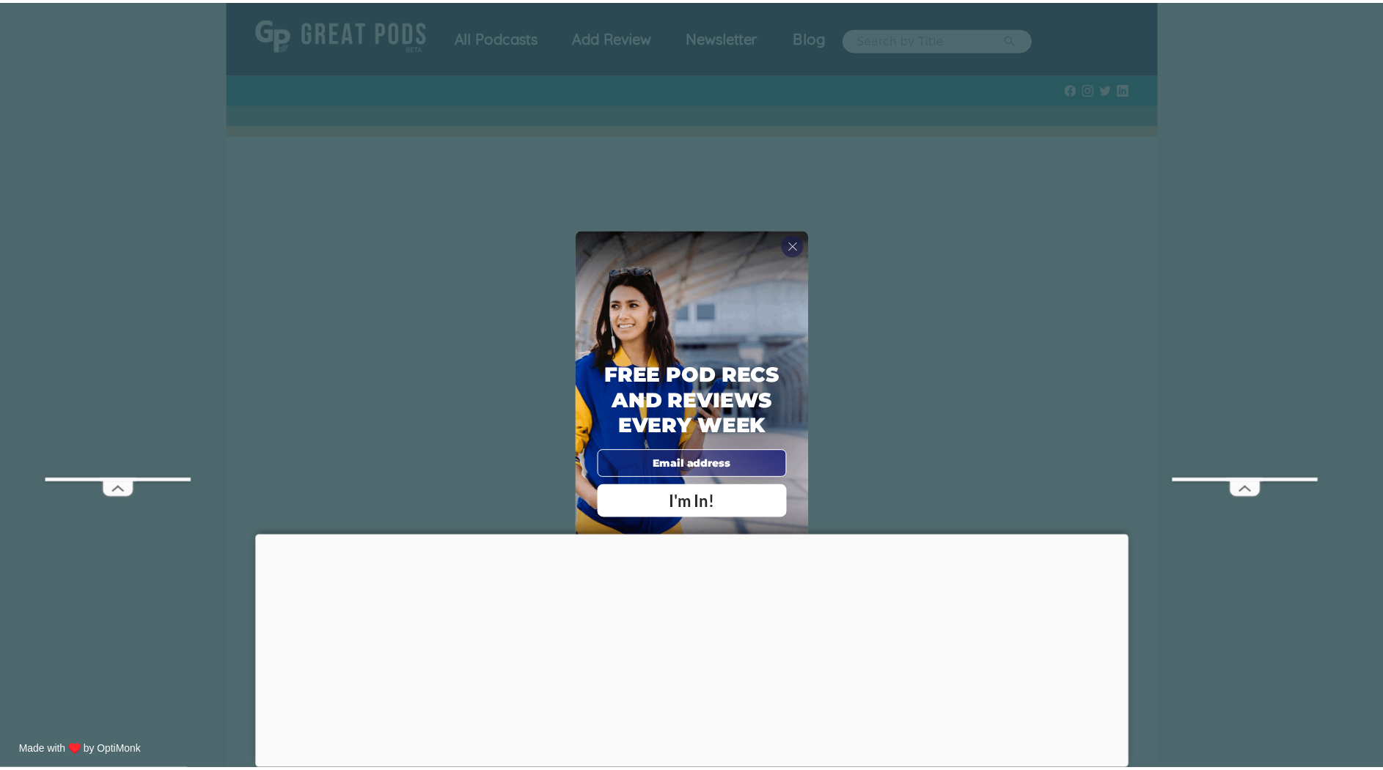
scroll to position [909, 0]
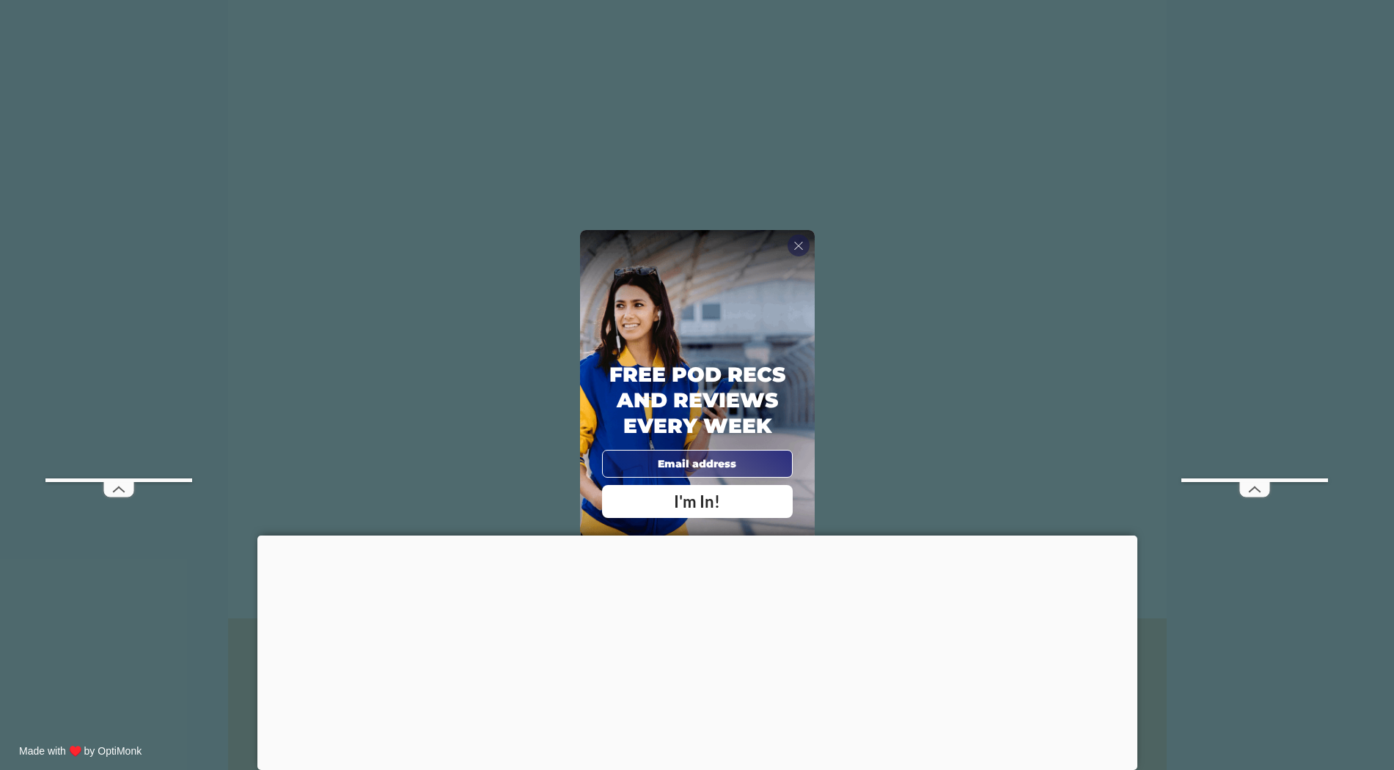
click at [795, 248] on span "X" at bounding box center [798, 245] width 10 height 15
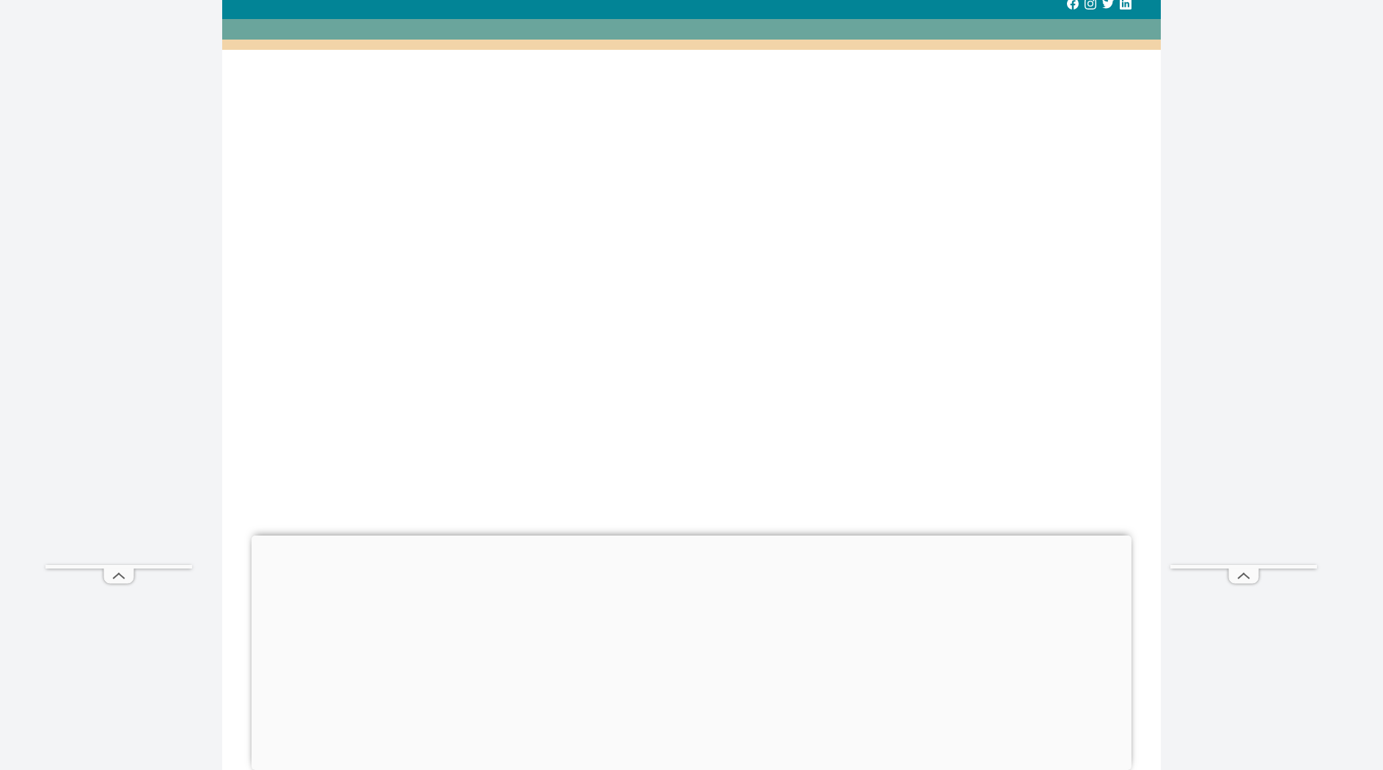
scroll to position [0, 0]
